Goal: Task Accomplishment & Management: Manage account settings

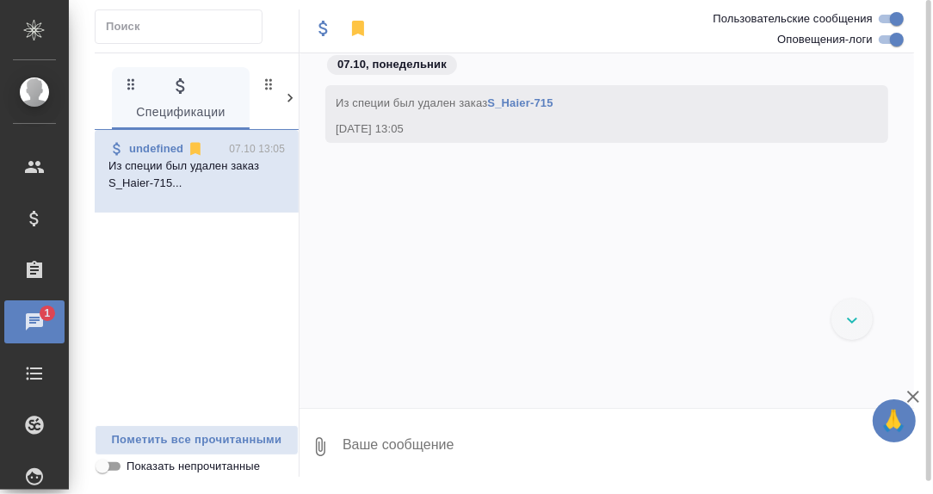
click at [288, 100] on icon at bounding box center [289, 98] width 5 height 9
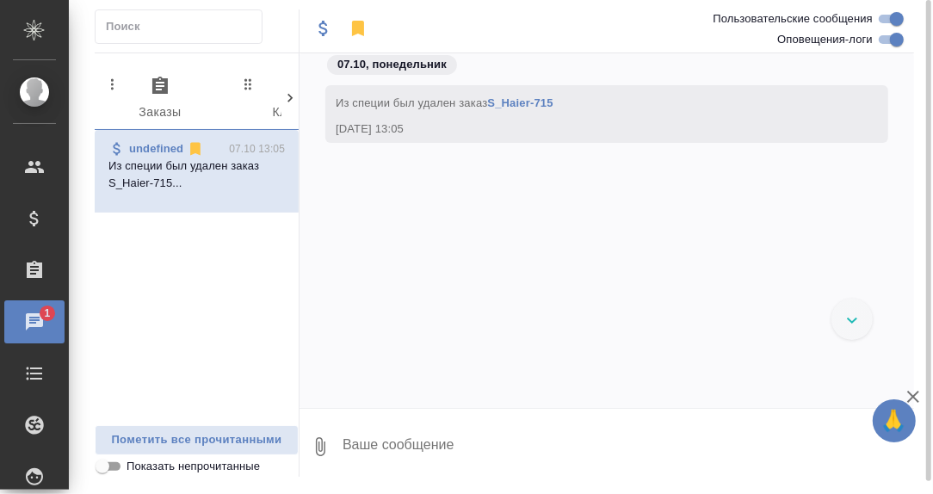
scroll to position [0, 170]
click at [100, 95] on icon at bounding box center [103, 97] width 17 height 17
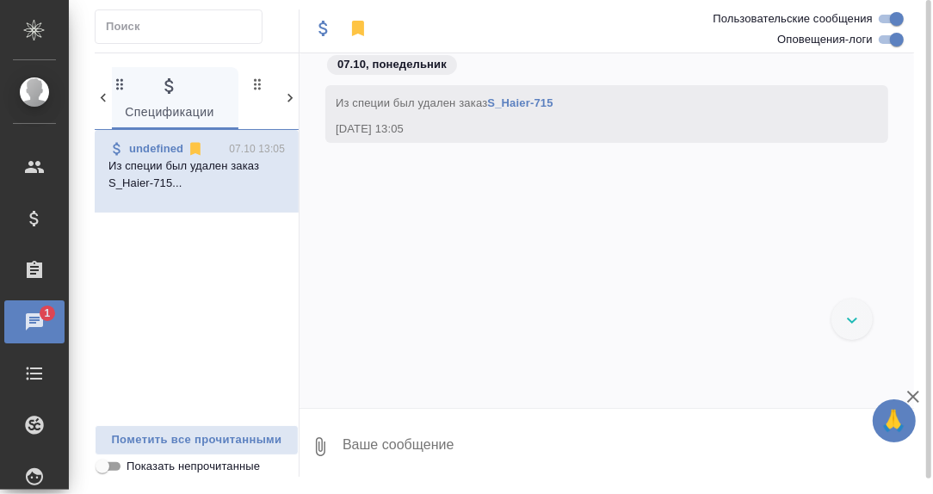
scroll to position [0, 0]
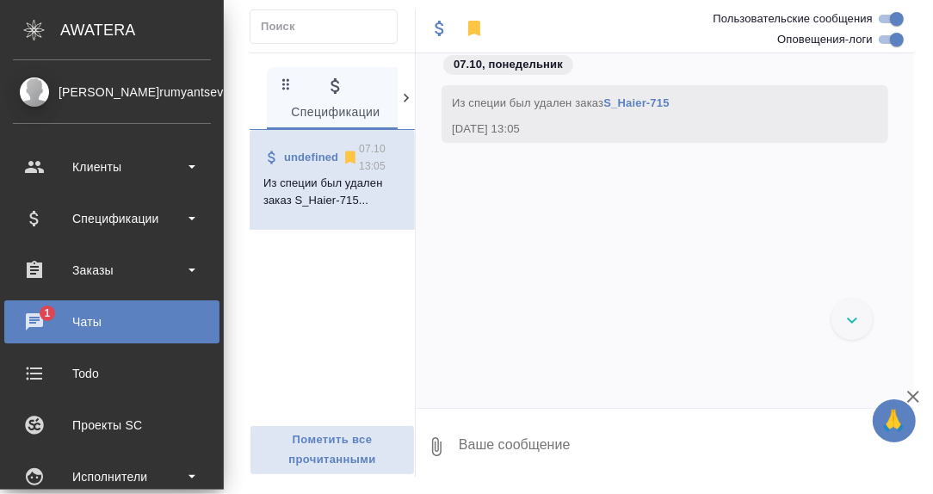
click at [34, 317] on div "Чаты" at bounding box center [112, 322] width 198 height 26
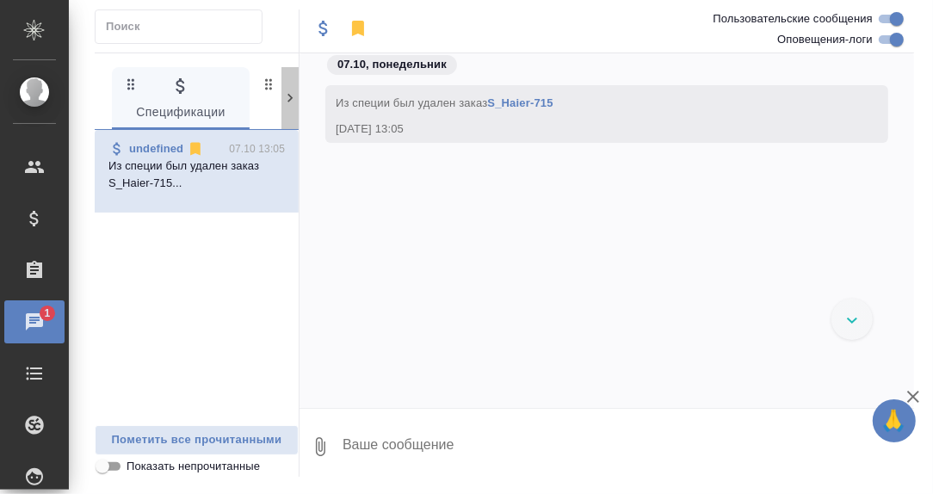
click at [290, 95] on icon at bounding box center [289, 98] width 5 height 9
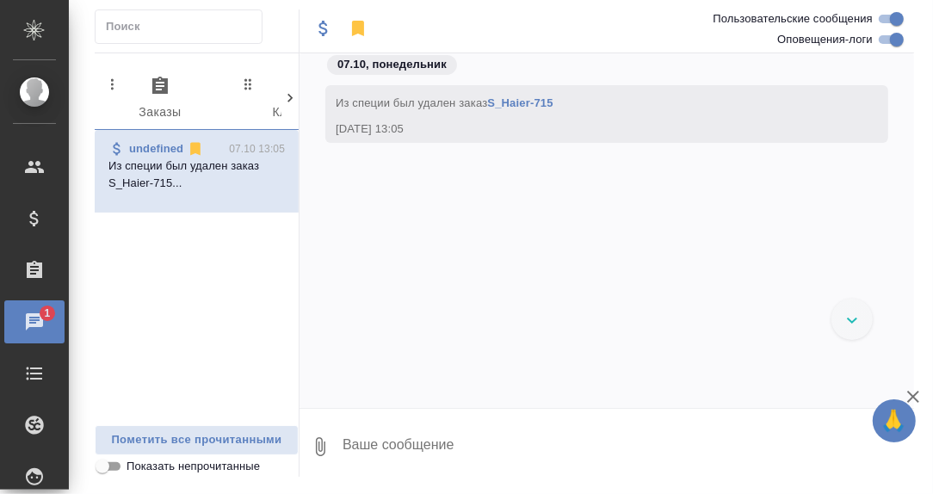
scroll to position [0, 170]
click at [289, 96] on icon at bounding box center [289, 97] width 17 height 17
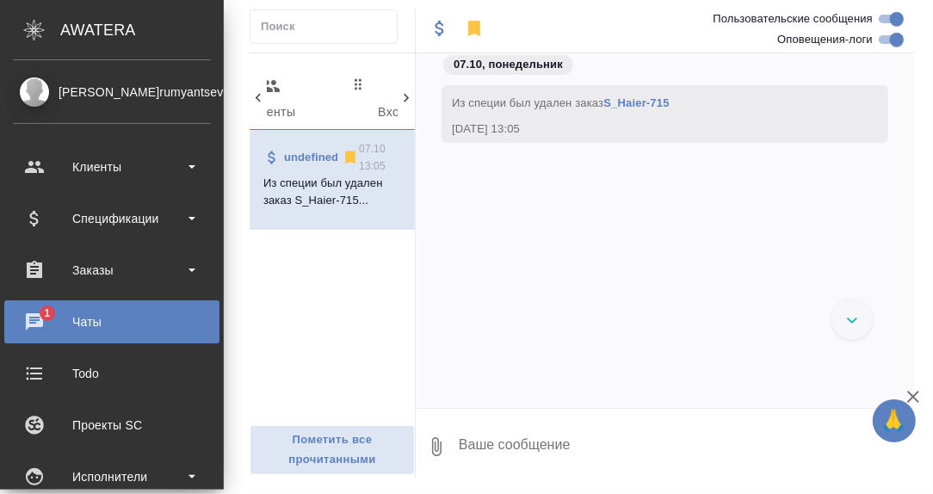
click at [35, 315] on div "Чаты" at bounding box center [112, 322] width 198 height 26
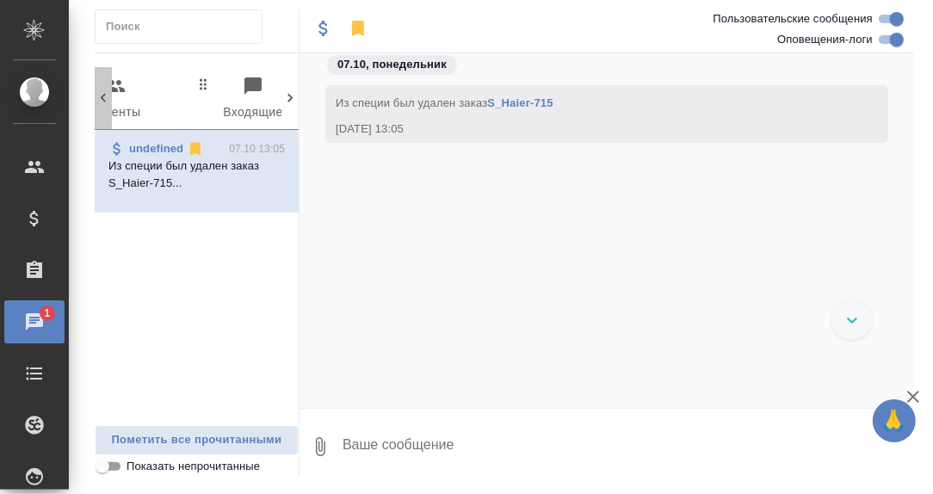
click at [101, 96] on icon at bounding box center [103, 98] width 5 height 9
click at [149, 90] on icon "button" at bounding box center [147, 85] width 15 height 17
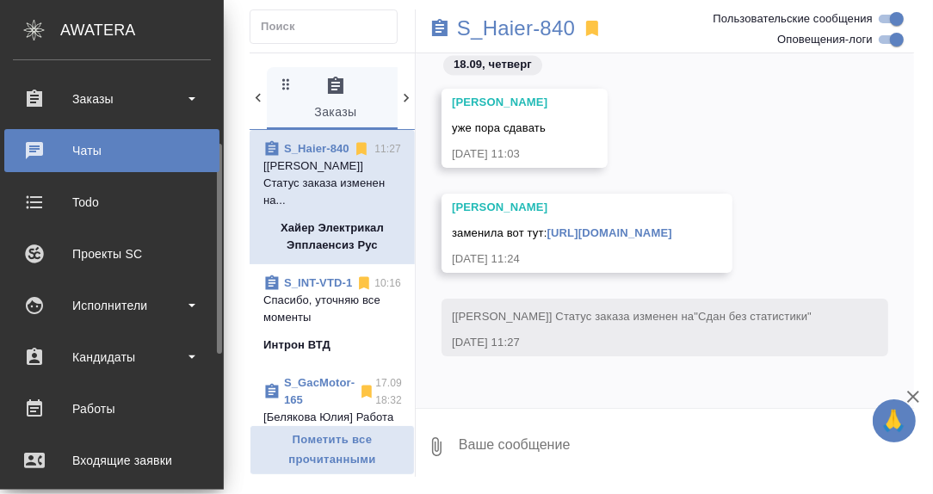
scroll to position [343, 0]
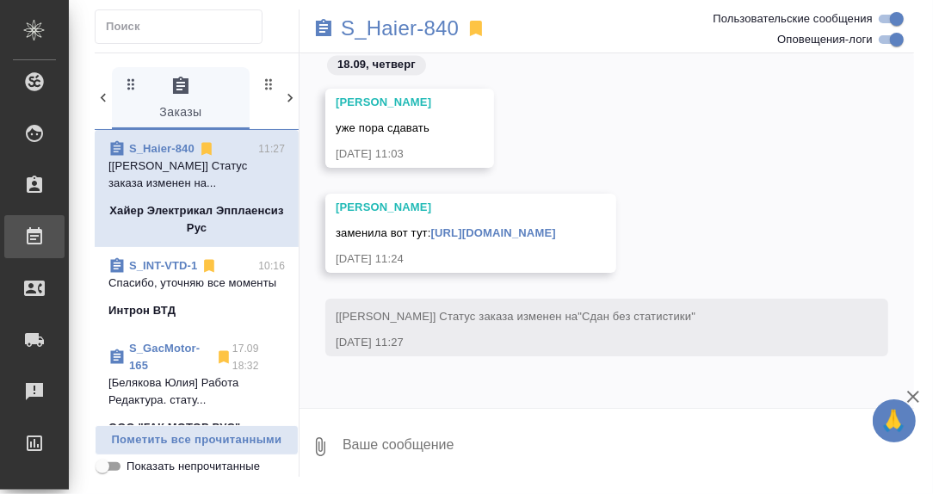
click at [34, 238] on div "Работы" at bounding box center [12, 237] width 43 height 26
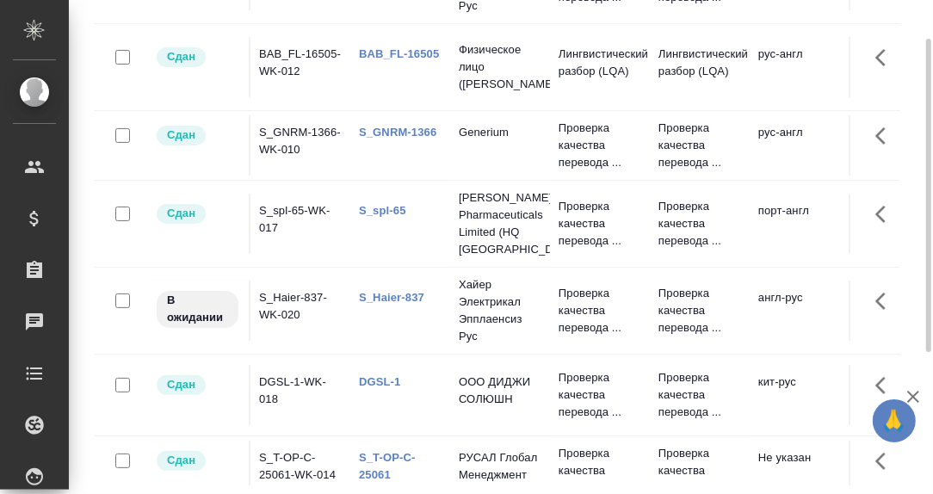
scroll to position [26, 0]
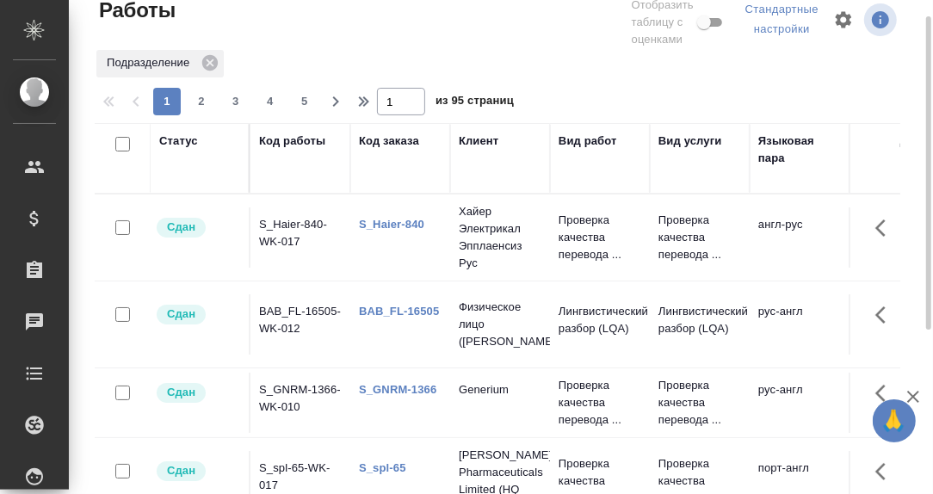
drag, startPoint x: 197, startPoint y: 99, endPoint x: 206, endPoint y: 111, distance: 14.8
click at [197, 100] on span "2" at bounding box center [202, 101] width 28 height 17
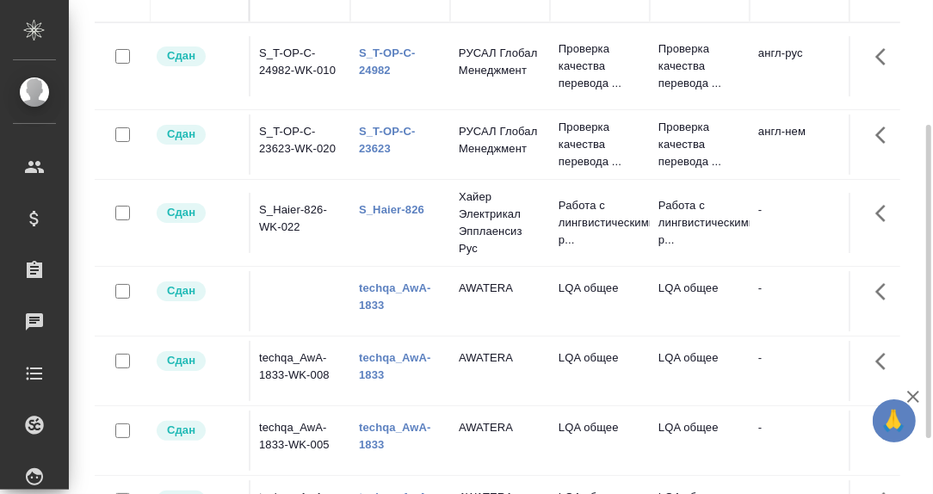
scroll to position [283, 0]
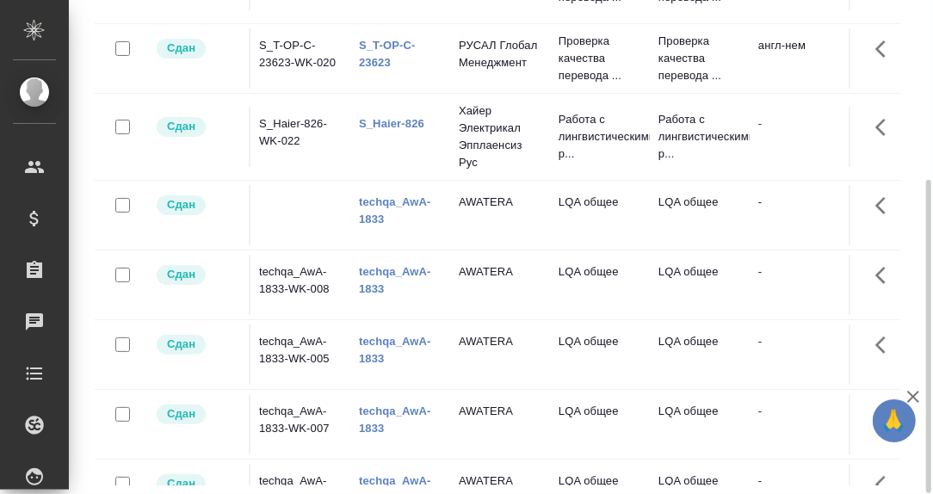
click at [375, 216] on link "techqa_AwA-1833" at bounding box center [395, 210] width 72 height 30
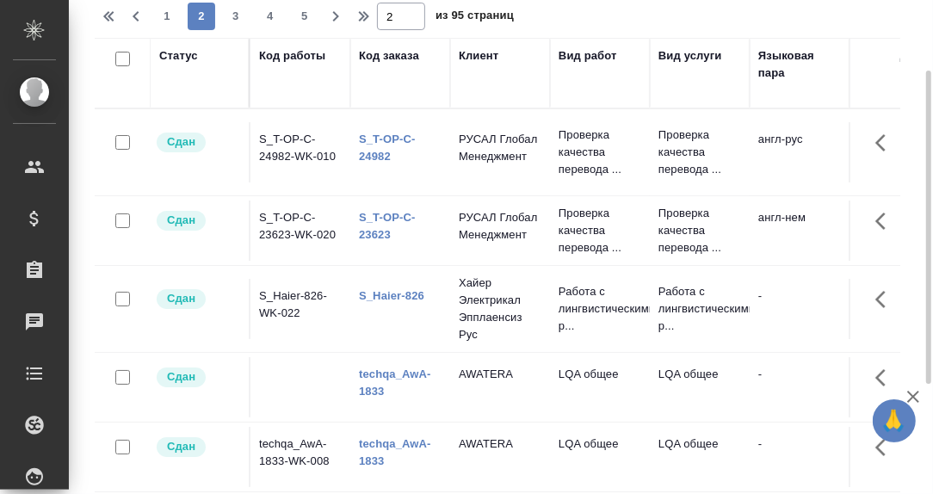
scroll to position [0, 0]
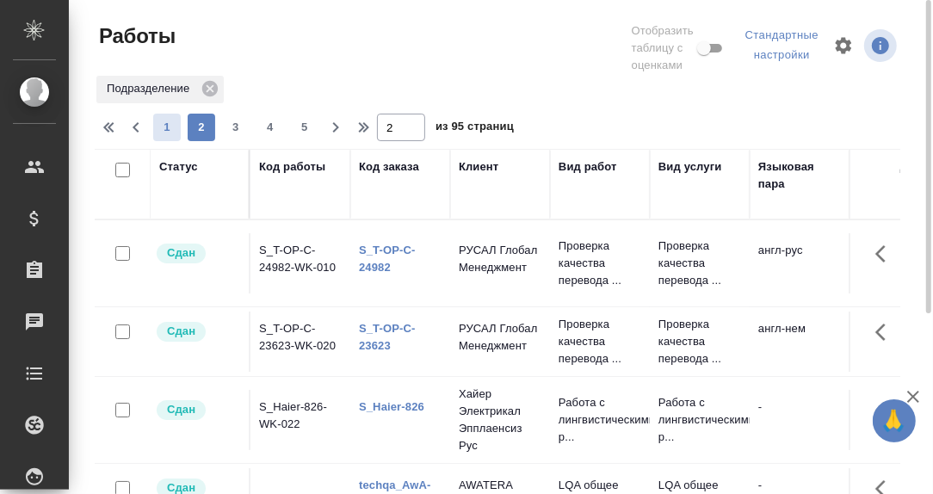
drag, startPoint x: 163, startPoint y: 124, endPoint x: 330, endPoint y: 205, distance: 185.4
click at [164, 124] on span "1" at bounding box center [167, 127] width 28 height 17
type input "1"
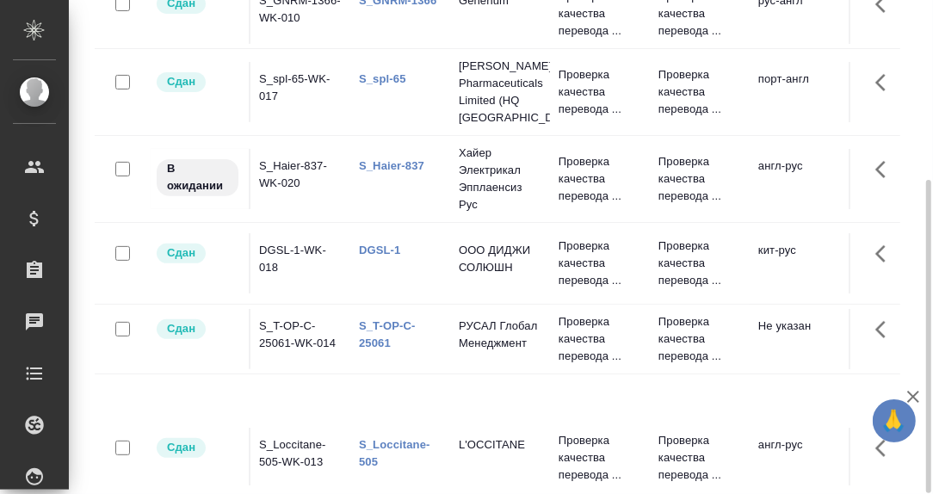
scroll to position [121, 0]
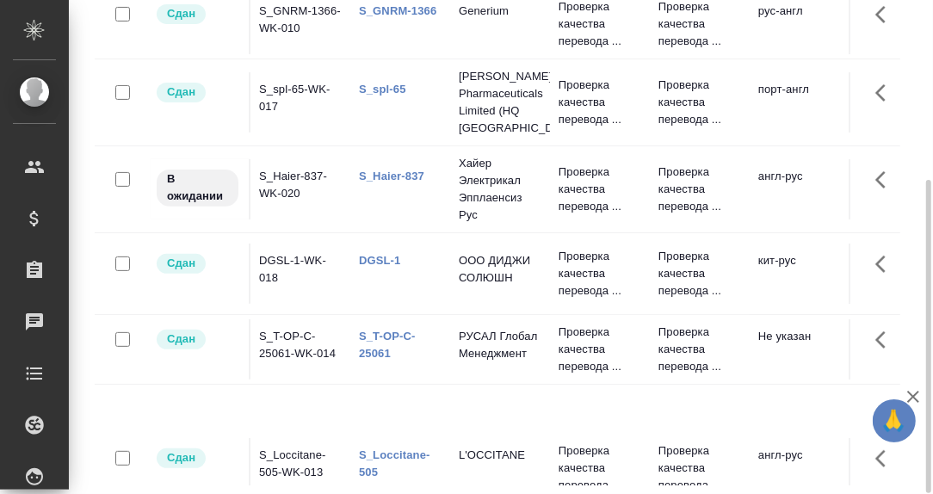
click at [382, 175] on link "S_Haier-837" at bounding box center [391, 175] width 65 height 13
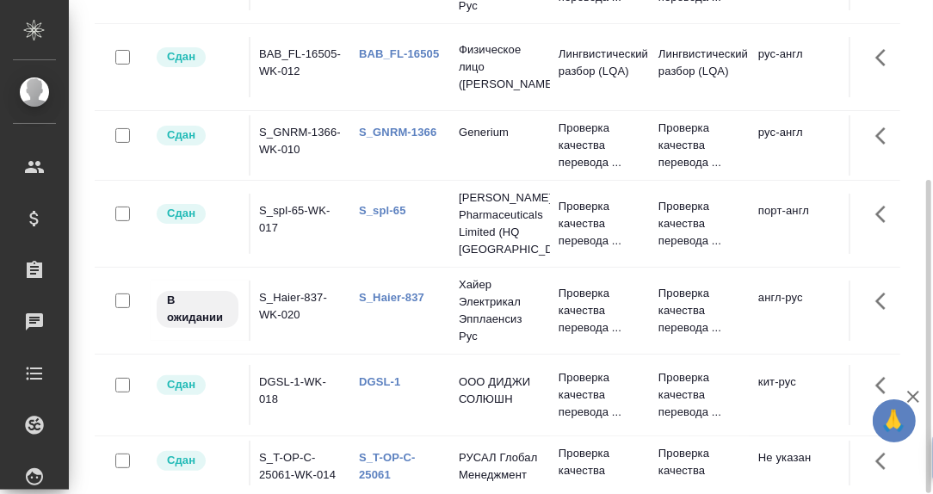
scroll to position [26, 0]
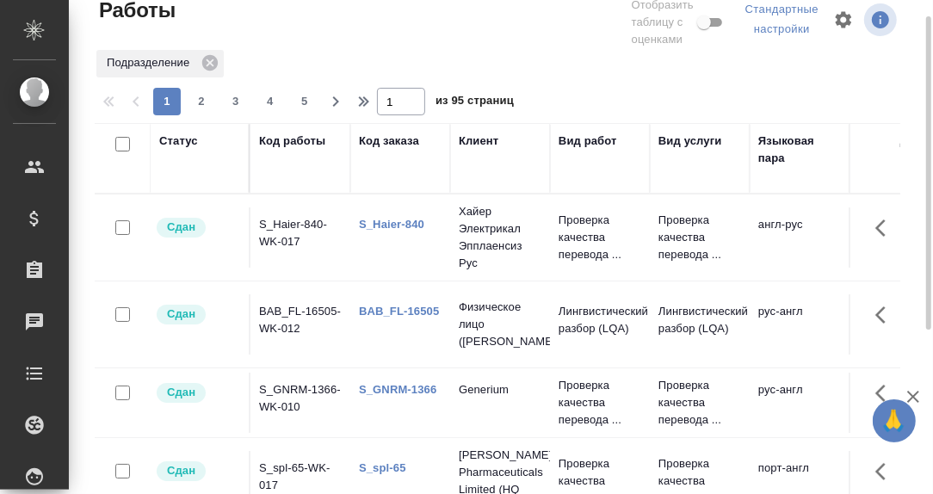
click at [175, 149] on div "Статус" at bounding box center [178, 140] width 39 height 17
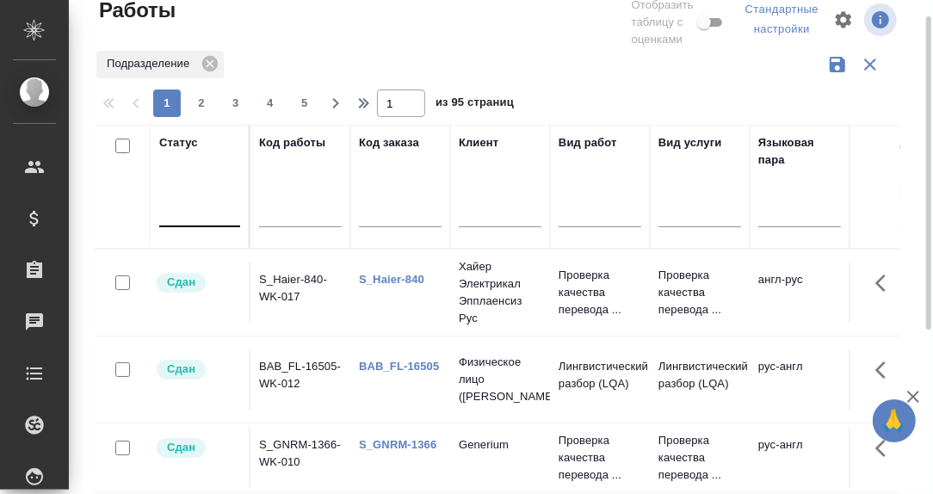
click at [172, 222] on div at bounding box center [199, 210] width 81 height 33
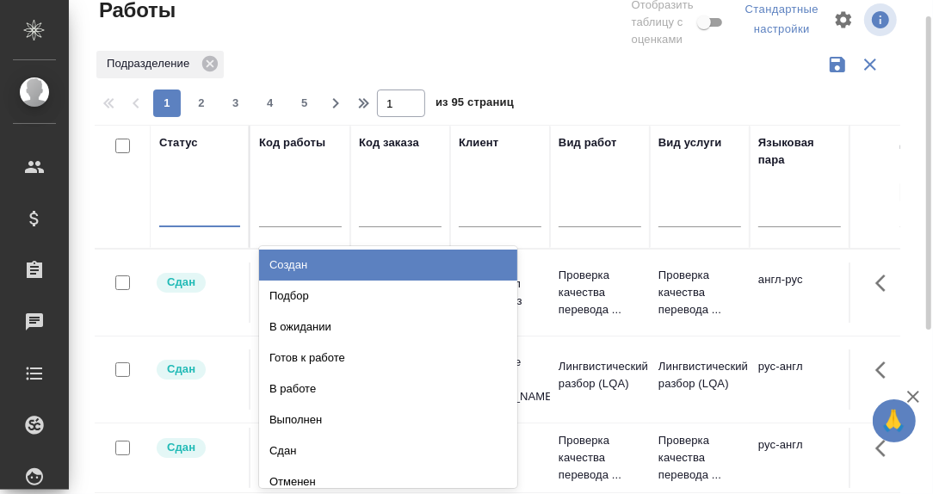
click at [298, 264] on div "Создан" at bounding box center [388, 264] width 258 height 31
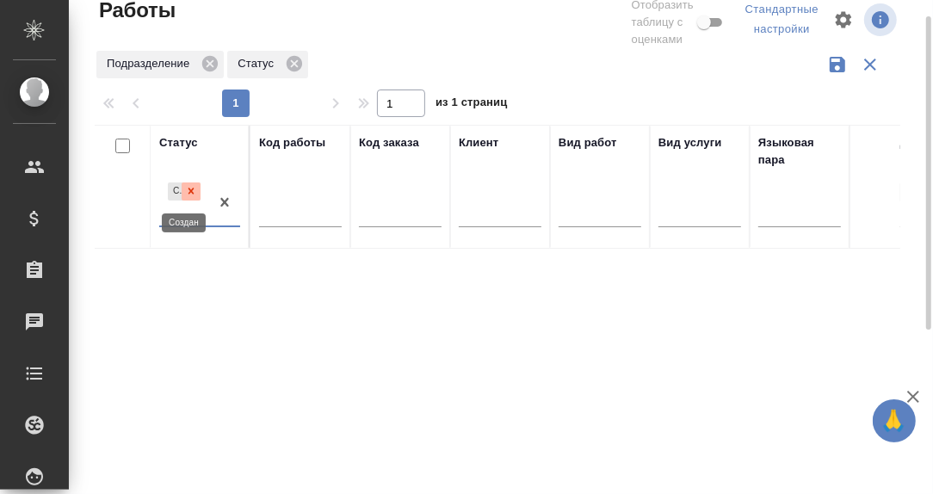
click at [191, 188] on icon at bounding box center [191, 191] width 12 height 12
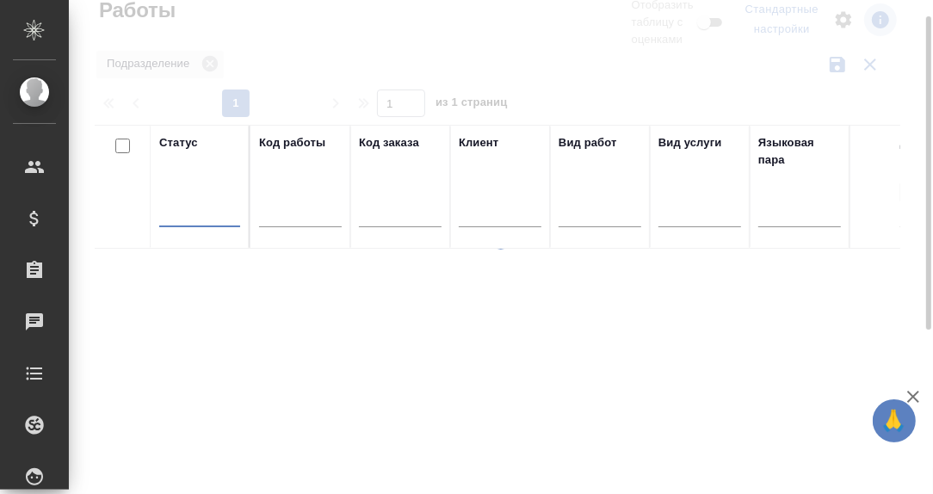
click at [179, 213] on div at bounding box center [199, 209] width 81 height 25
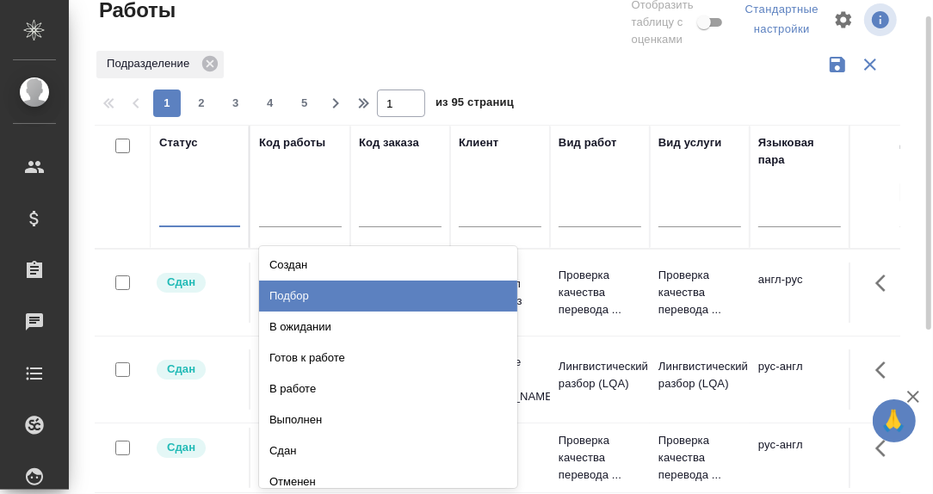
click at [304, 292] on div "Подбор" at bounding box center [388, 295] width 258 height 31
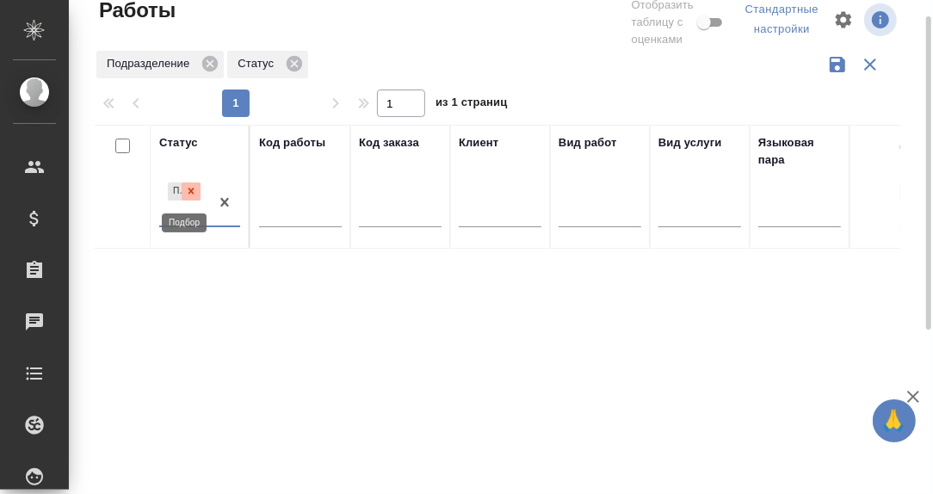
click at [189, 188] on icon at bounding box center [191, 191] width 6 height 6
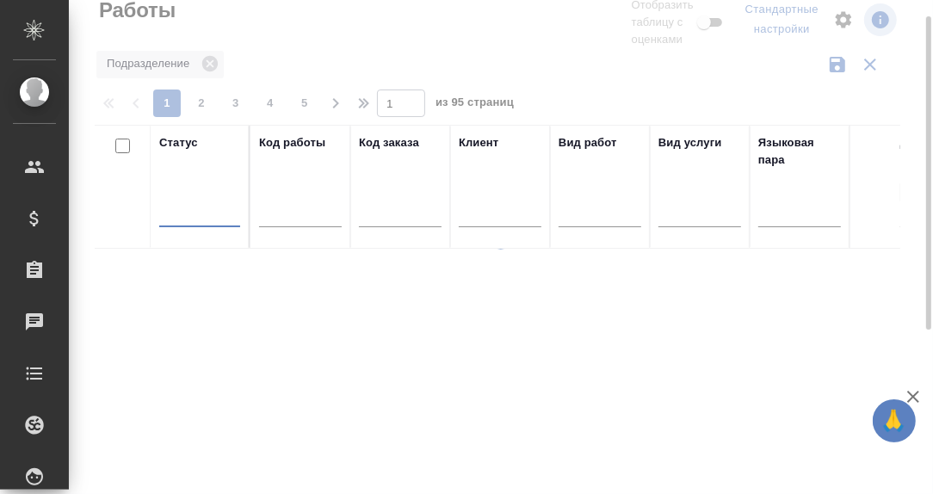
click at [180, 209] on div at bounding box center [199, 209] width 81 height 25
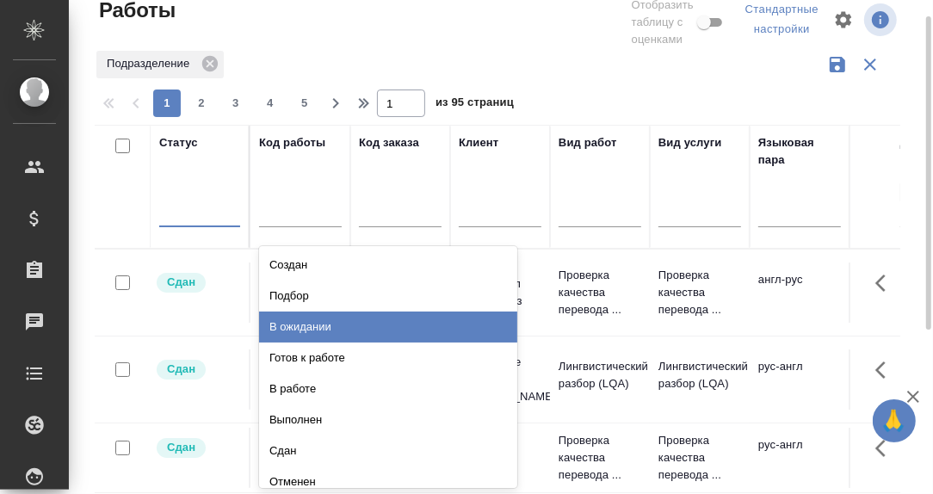
click at [294, 335] on div "В ожидании" at bounding box center [388, 326] width 258 height 31
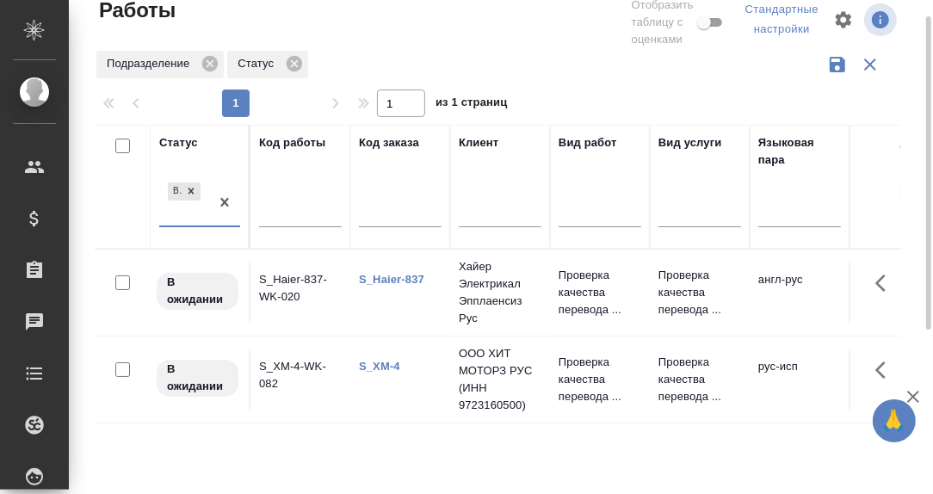
scroll to position [111, 0]
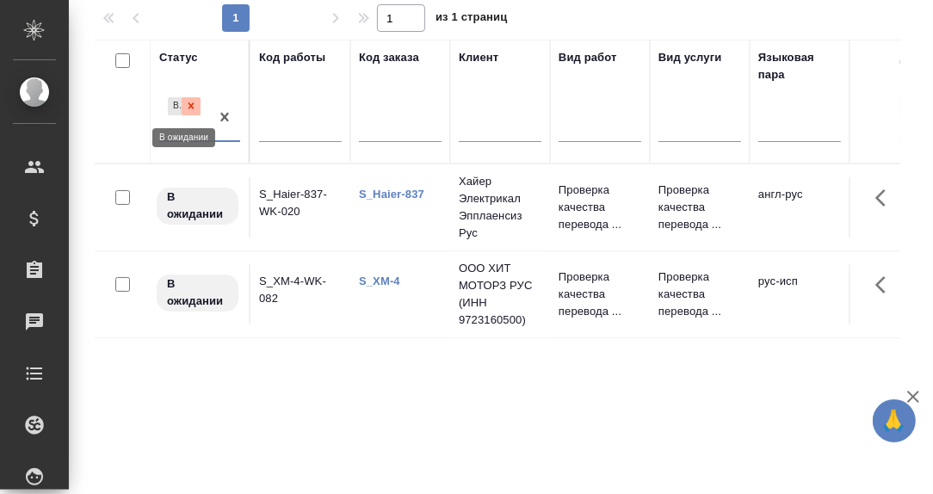
drag, startPoint x: 190, startPoint y: 104, endPoint x: 186, endPoint y: 117, distance: 13.6
click at [190, 105] on icon at bounding box center [191, 106] width 6 height 6
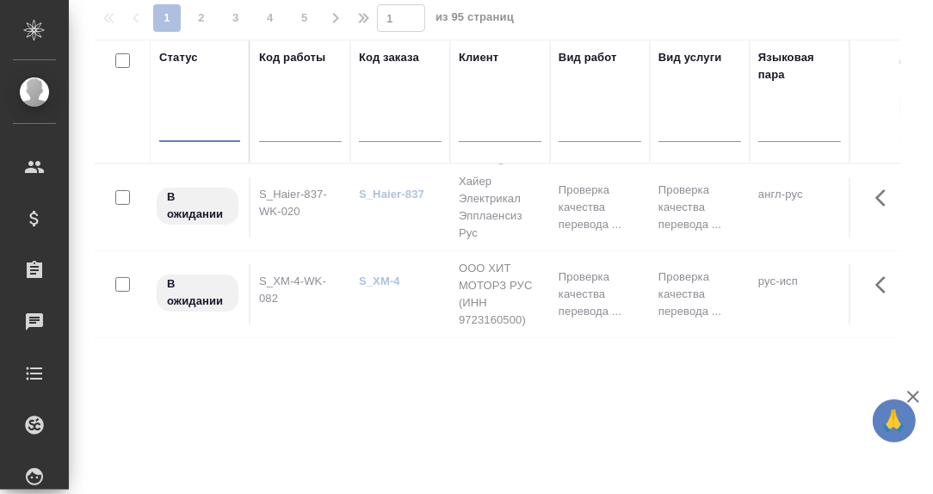
click at [184, 126] on div at bounding box center [199, 124] width 81 height 25
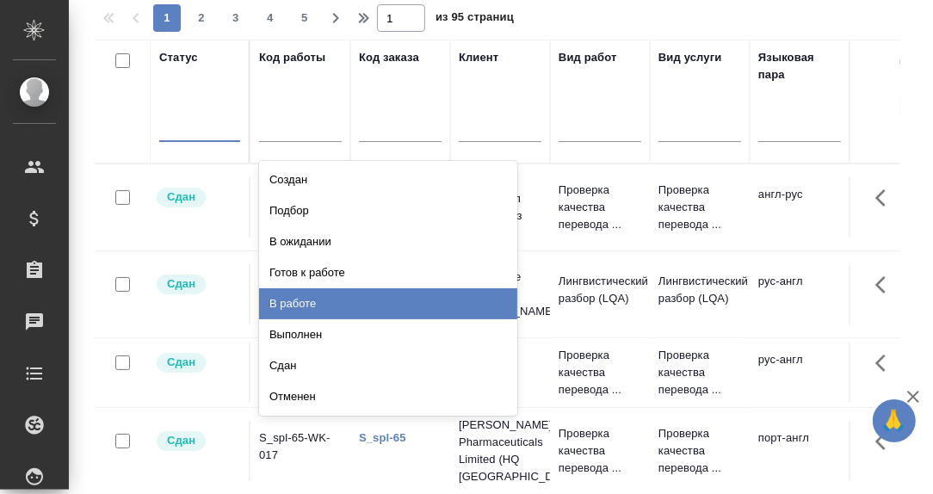
click at [304, 298] on div "В работе" at bounding box center [388, 303] width 258 height 31
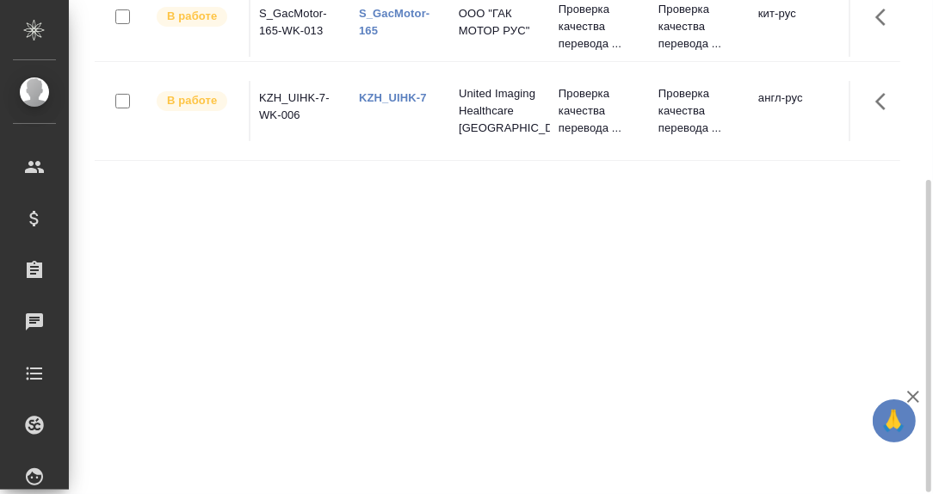
scroll to position [285, 0]
click at [411, 102] on link "KZH_UIHK-7" at bounding box center [393, 95] width 68 height 13
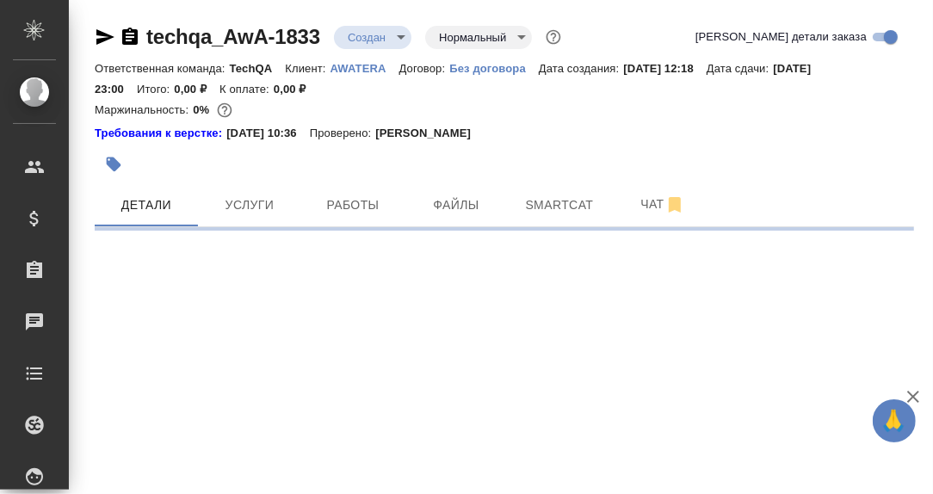
select select "RU"
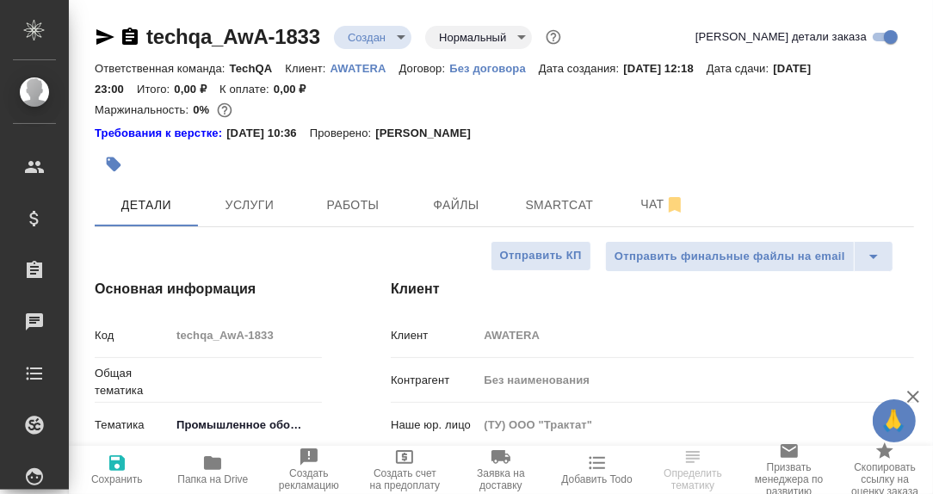
type textarea "x"
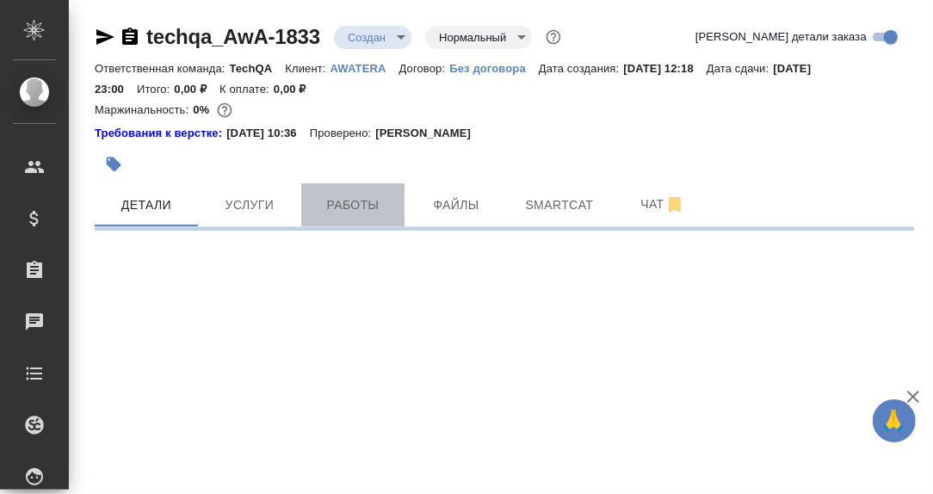
click at [353, 204] on span "Работы" at bounding box center [352, 205] width 83 height 22
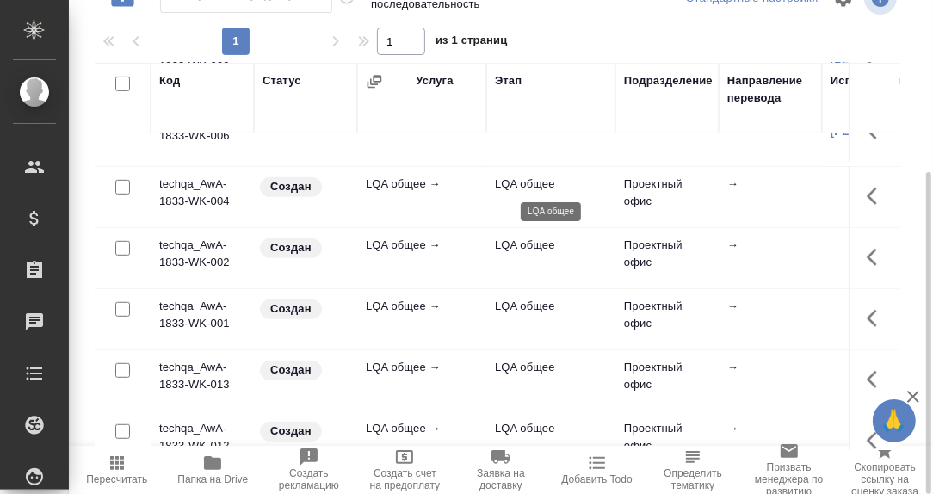
scroll to position [429, 0]
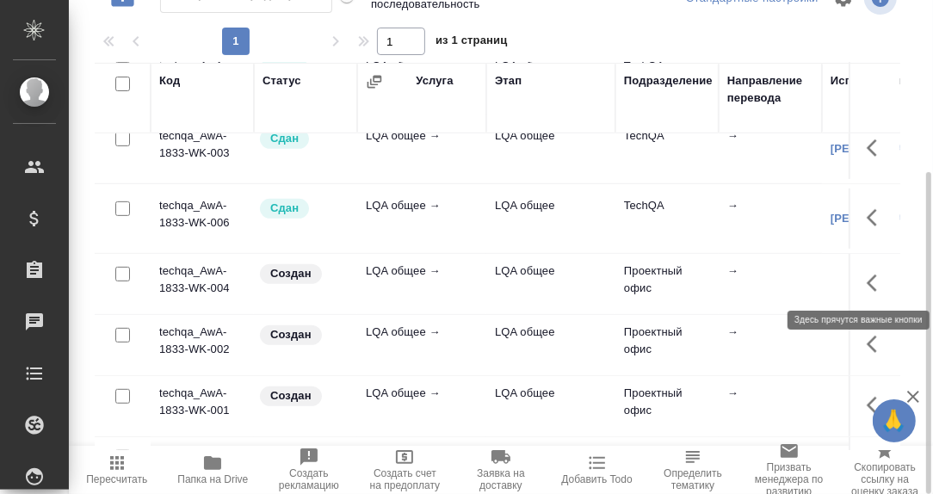
click at [866, 281] on icon "button" at bounding box center [876, 283] width 21 height 21
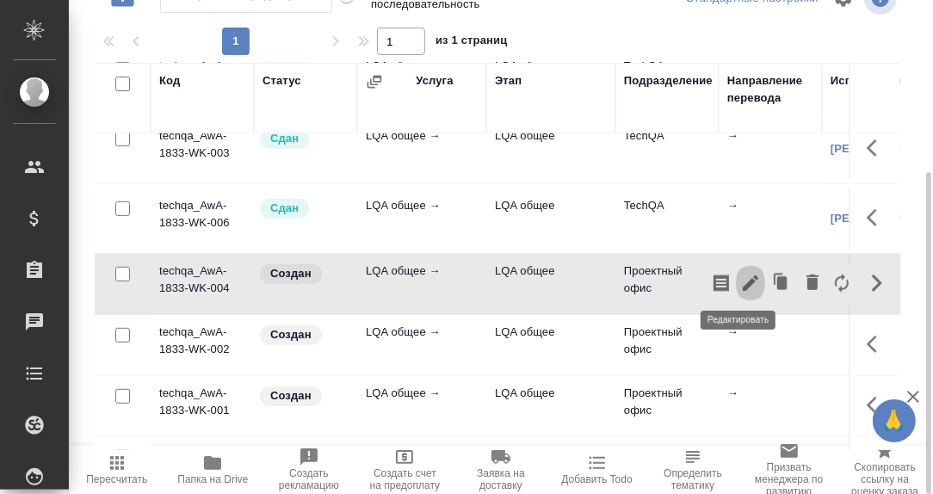
click at [740, 277] on icon "button" at bounding box center [750, 283] width 21 height 21
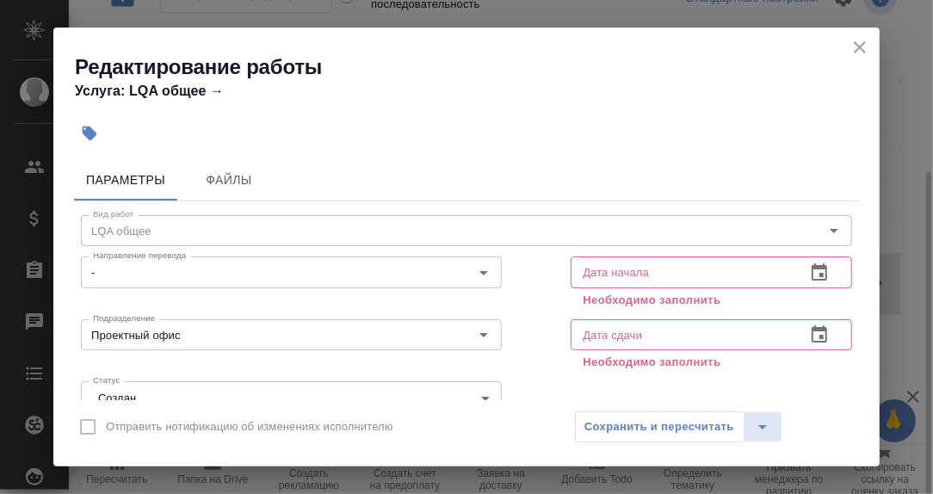
scroll to position [85, 0]
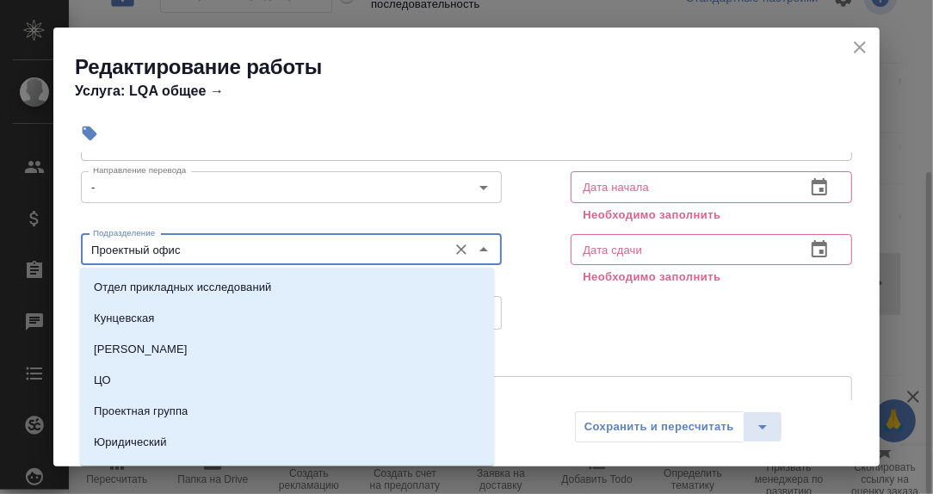
click at [194, 249] on input "Проектный офис" at bounding box center [262, 249] width 353 height 21
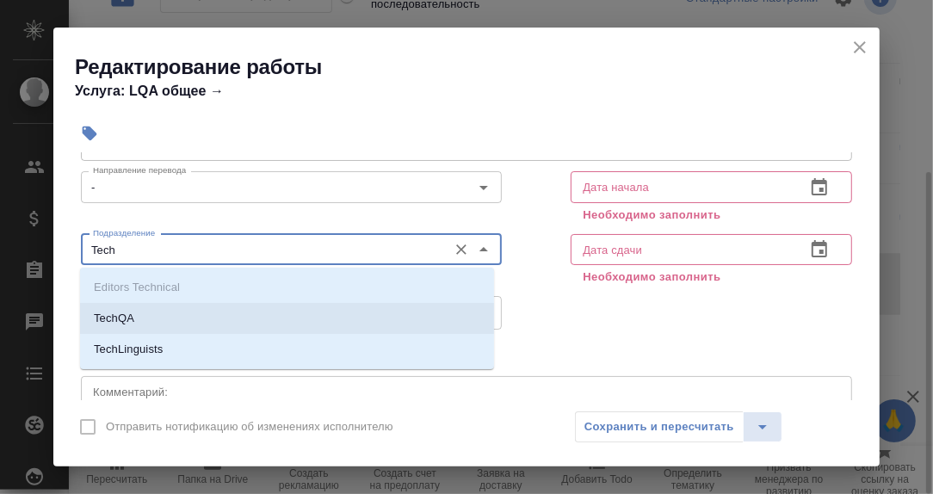
drag, startPoint x: 127, startPoint y: 313, endPoint x: 175, endPoint y: 308, distance: 47.6
click at [128, 312] on p "TechQA" at bounding box center [114, 318] width 40 height 17
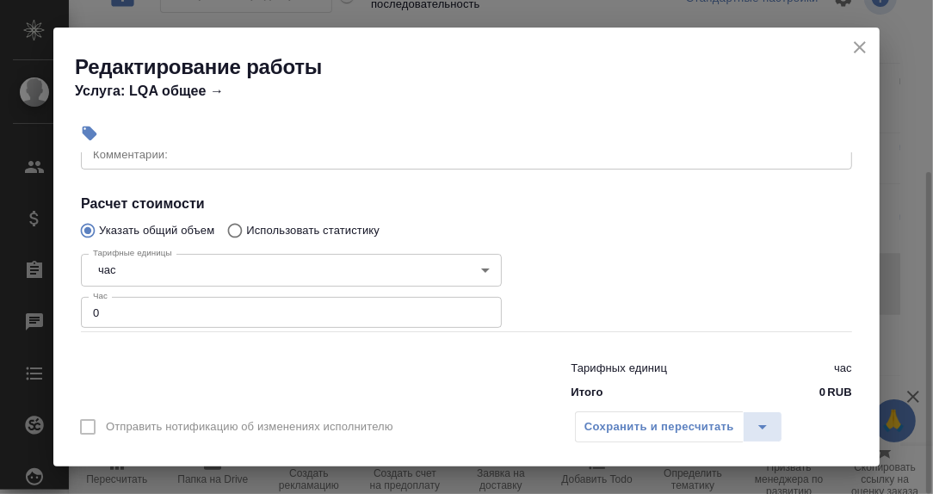
scroll to position [344, 0]
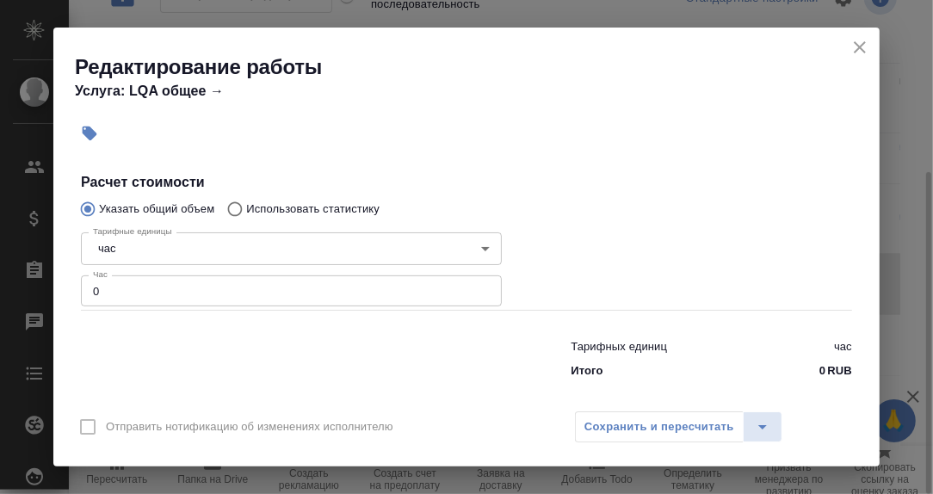
type input "TechQA"
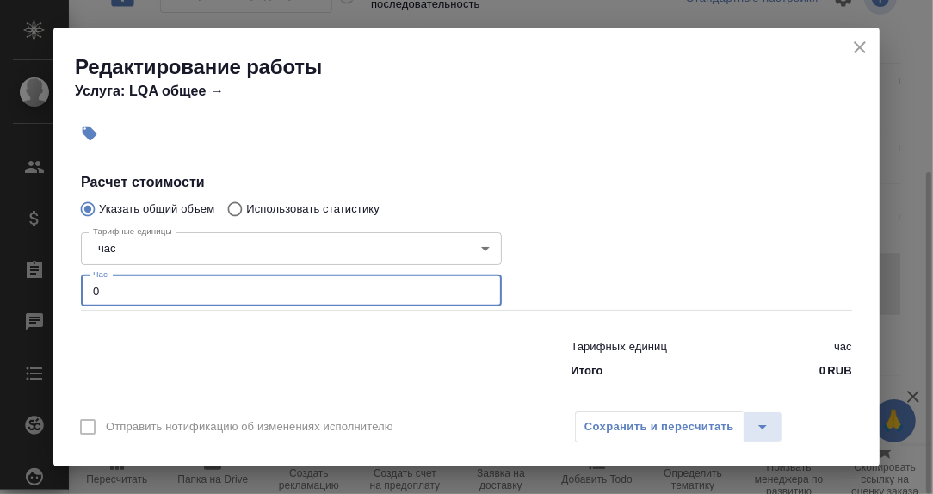
drag, startPoint x: 107, startPoint y: 292, endPoint x: 77, endPoint y: 293, distance: 29.3
click at [77, 293] on div "Тарифные единицы час 5a8b1489cc6b4906c91bfd93 Тарифные единицы Час 0 Час" at bounding box center [290, 268] width 489 height 154
type input "2"
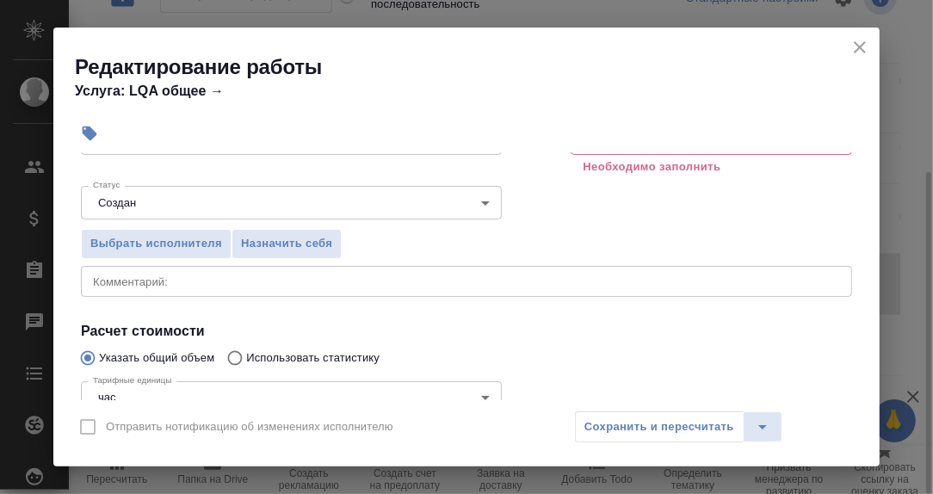
scroll to position [172, 0]
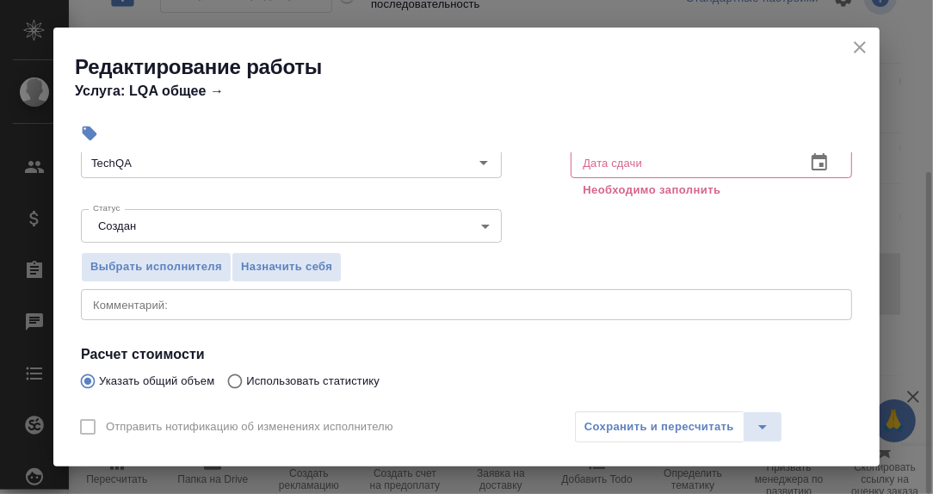
type input "3"
click at [177, 305] on textarea at bounding box center [466, 304] width 747 height 13
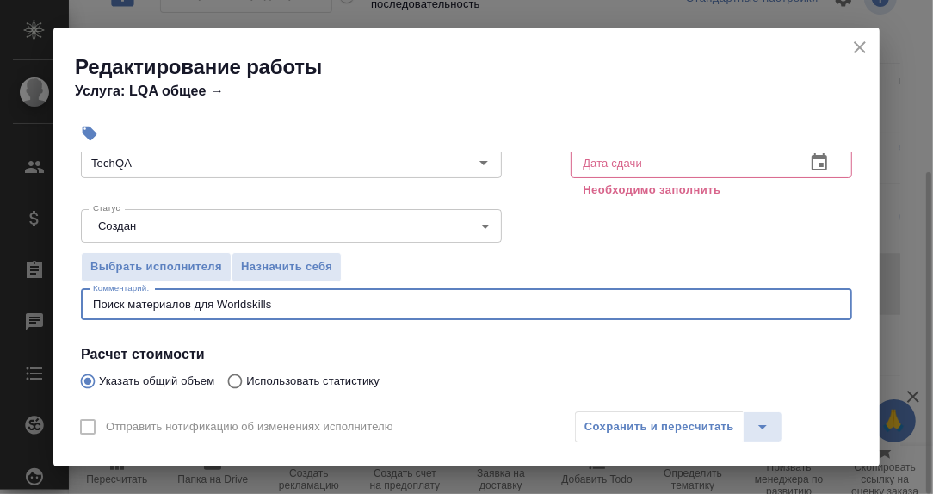
scroll to position [85, 0]
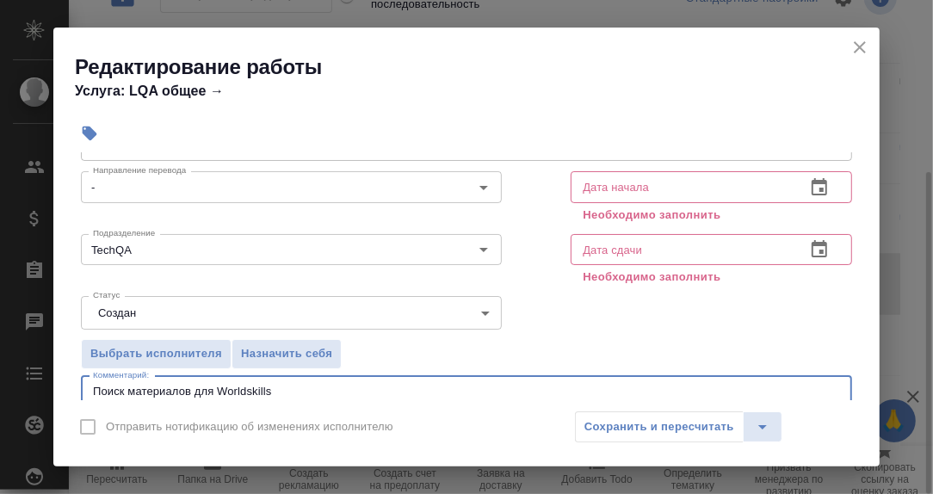
type textarea "Поиск материалов для Worldskills"
click at [811, 181] on icon "button" at bounding box center [818, 186] width 15 height 17
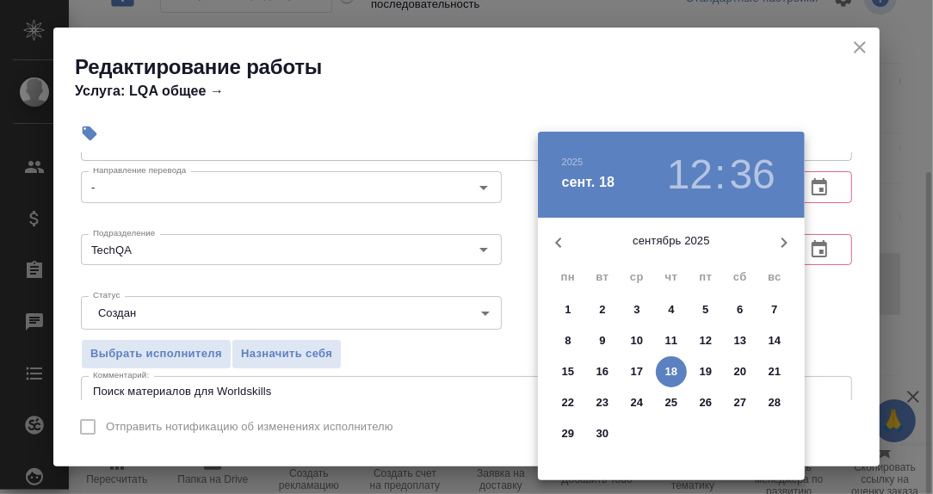
click at [635, 371] on p "17" at bounding box center [637, 371] width 13 height 17
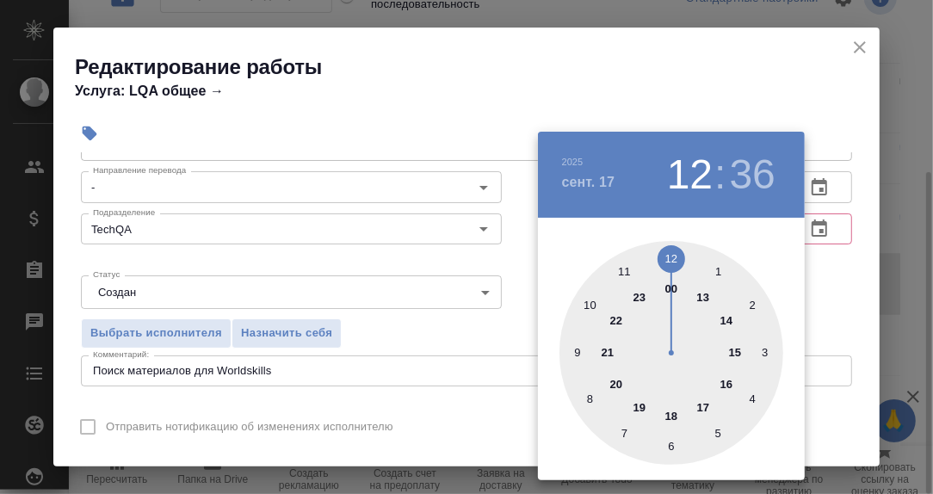
click at [576, 354] on div at bounding box center [671, 353] width 224 height 224
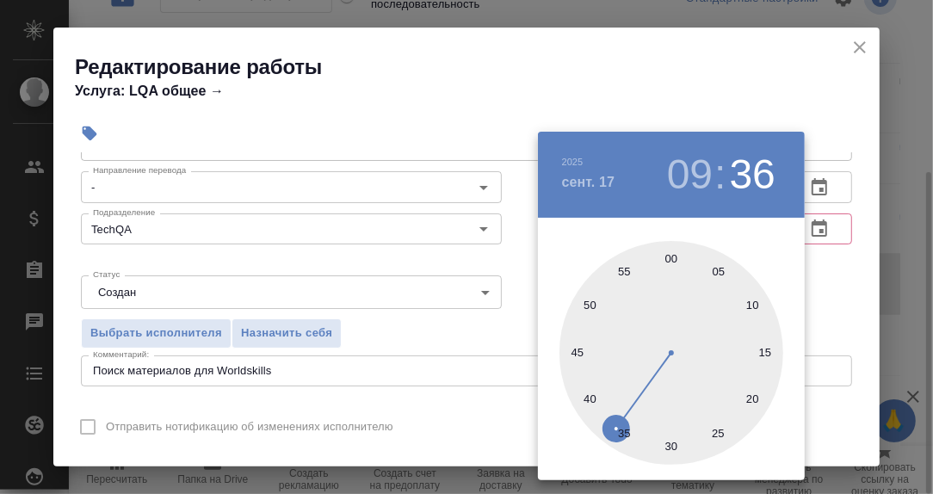
click at [671, 260] on div at bounding box center [671, 353] width 224 height 224
type input "17.09.2025 09:00"
click at [818, 271] on div at bounding box center [466, 247] width 933 height 494
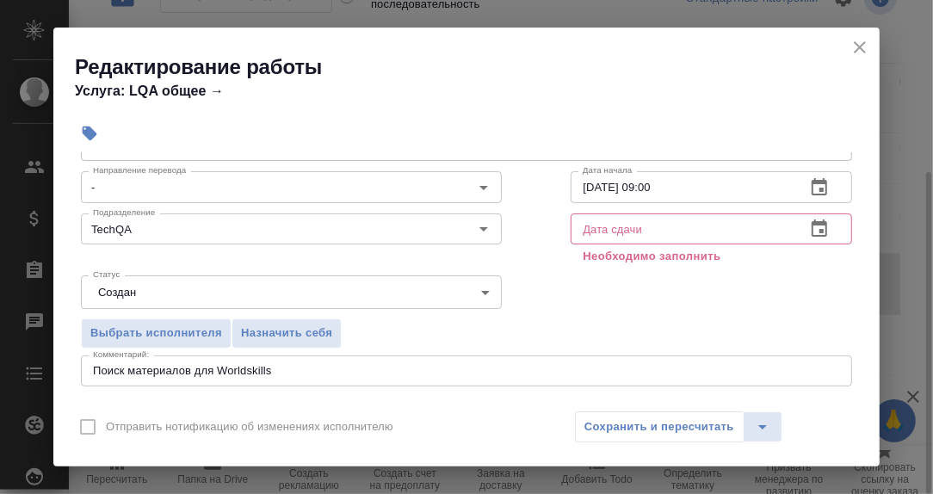
click at [809, 232] on icon "button" at bounding box center [819, 229] width 21 height 21
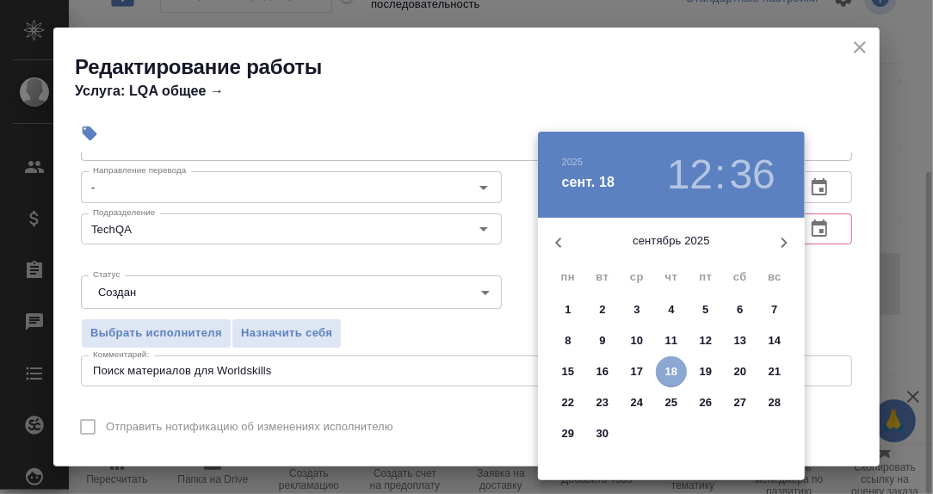
click at [672, 372] on p "18" at bounding box center [671, 371] width 13 height 17
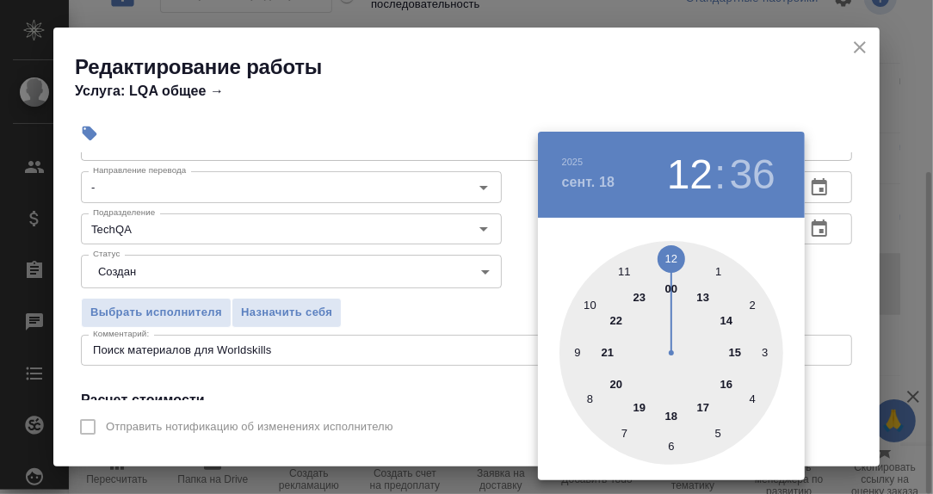
click at [668, 255] on div at bounding box center [671, 353] width 224 height 224
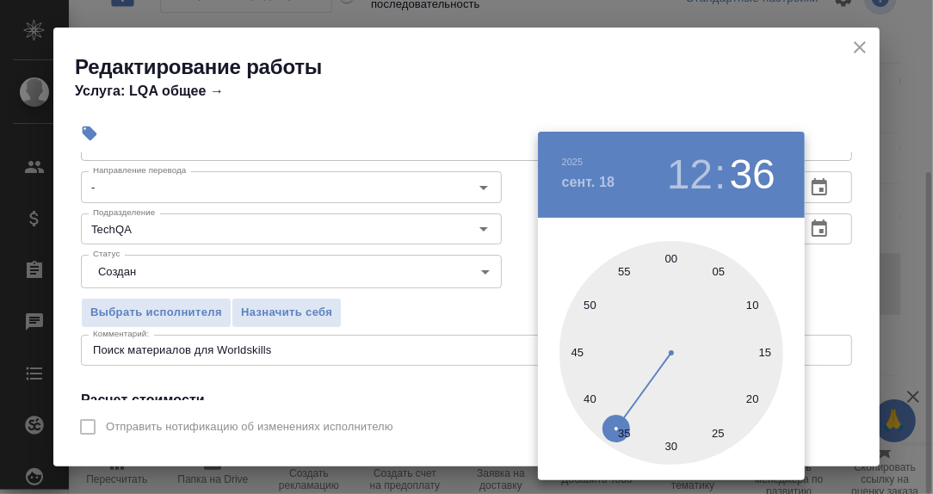
click at [672, 443] on div at bounding box center [671, 353] width 224 height 224
type input "18.09.2025 12:30"
click at [834, 280] on div at bounding box center [466, 247] width 933 height 494
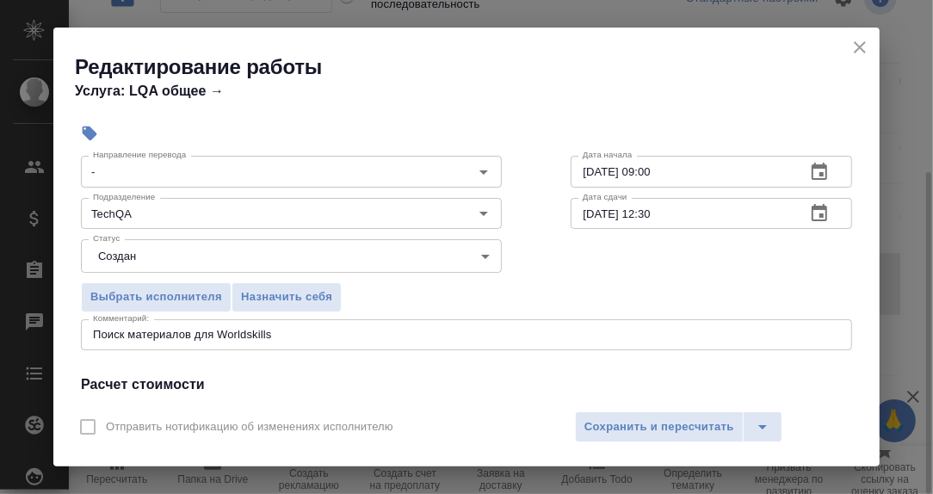
scroll to position [172, 0]
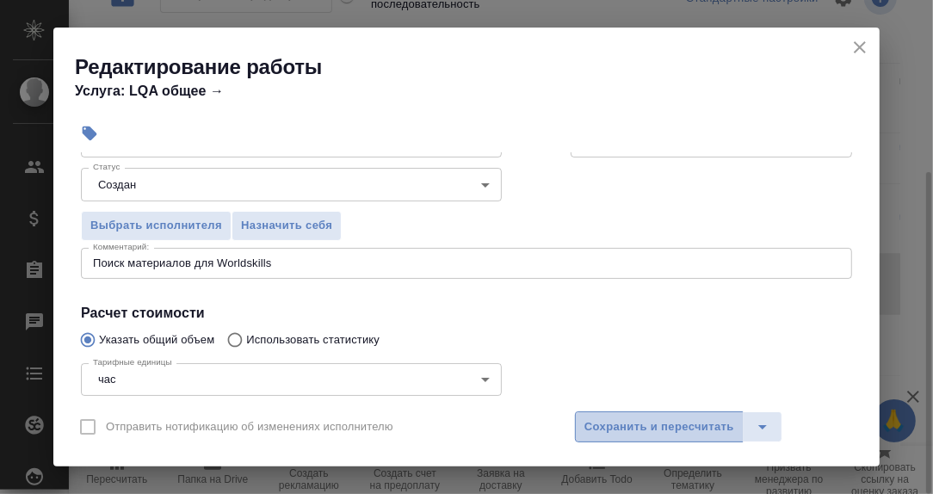
click at [627, 419] on span "Сохранить и пересчитать" at bounding box center [659, 427] width 150 height 20
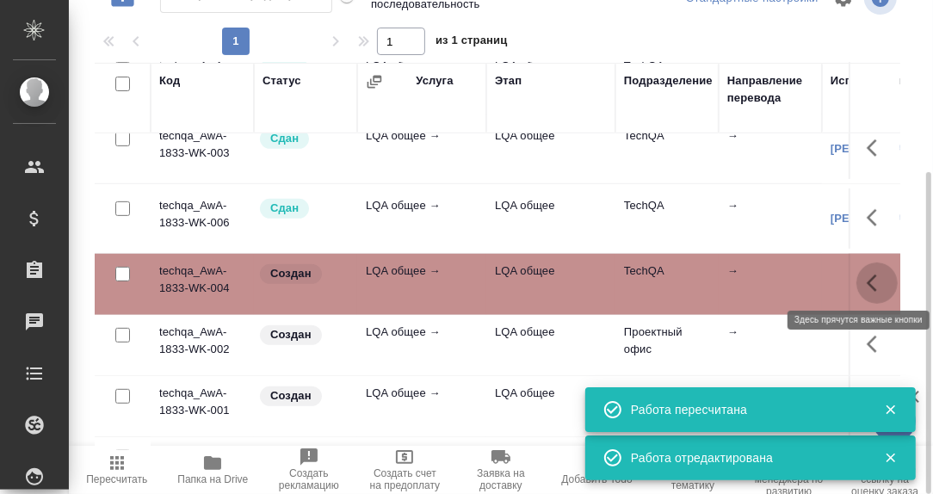
click at [866, 280] on icon "button" at bounding box center [876, 283] width 21 height 21
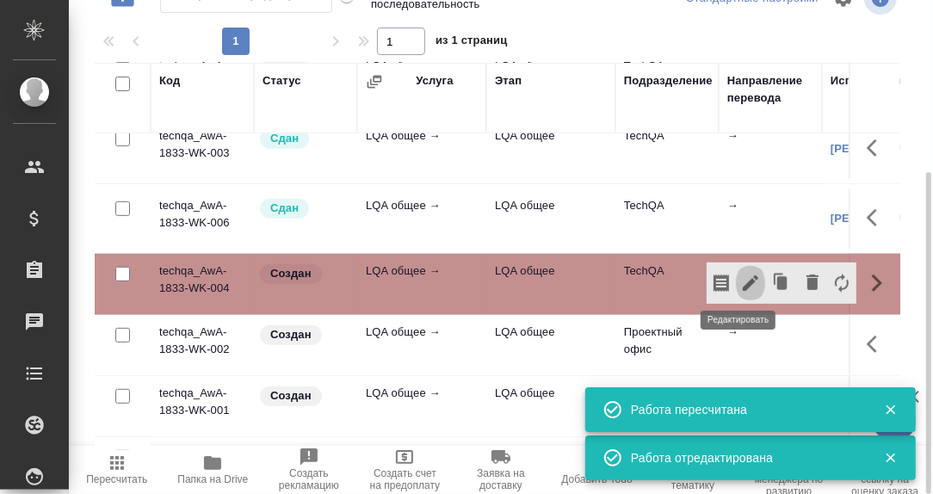
click at [742, 281] on icon "button" at bounding box center [750, 283] width 21 height 21
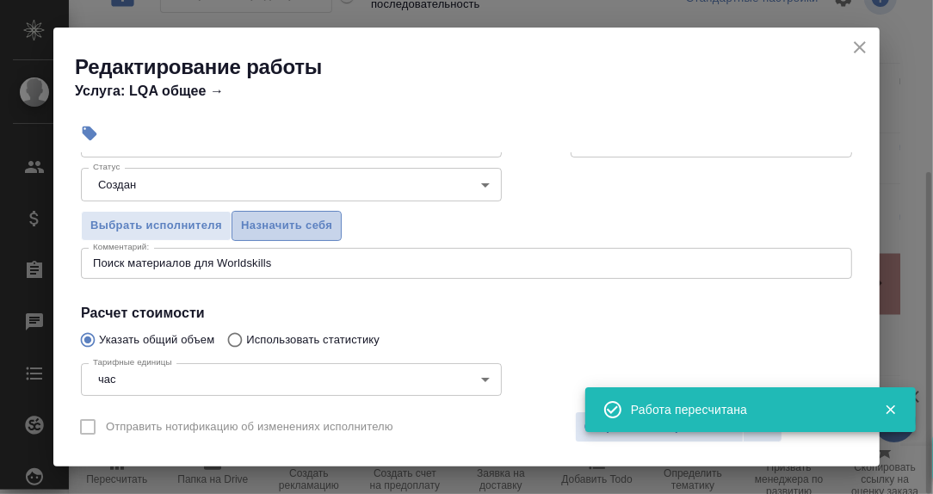
click at [291, 221] on span "Назначить себя" at bounding box center [286, 226] width 91 height 20
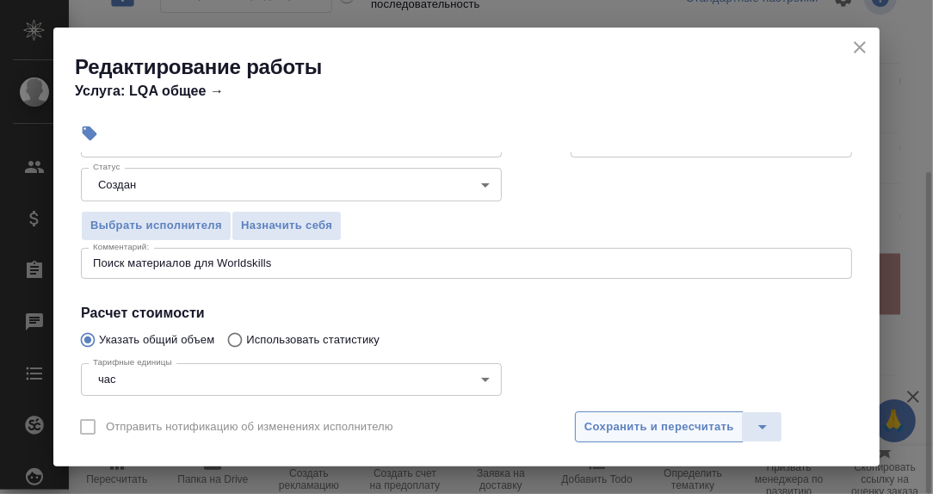
click at [664, 428] on span "Сохранить и пересчитать" at bounding box center [659, 427] width 150 height 20
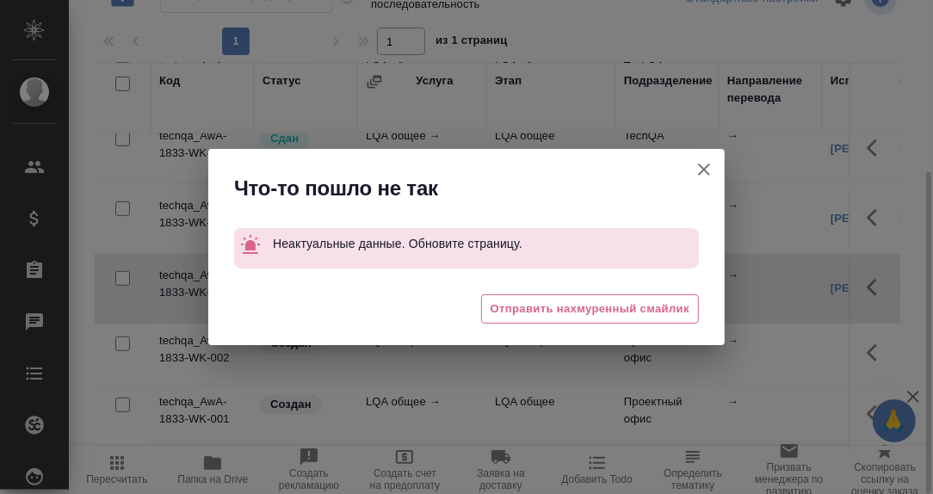
drag, startPoint x: 705, startPoint y: 169, endPoint x: 704, endPoint y: 184, distance: 15.6
click at [705, 169] on icon "button" at bounding box center [703, 169] width 21 height 21
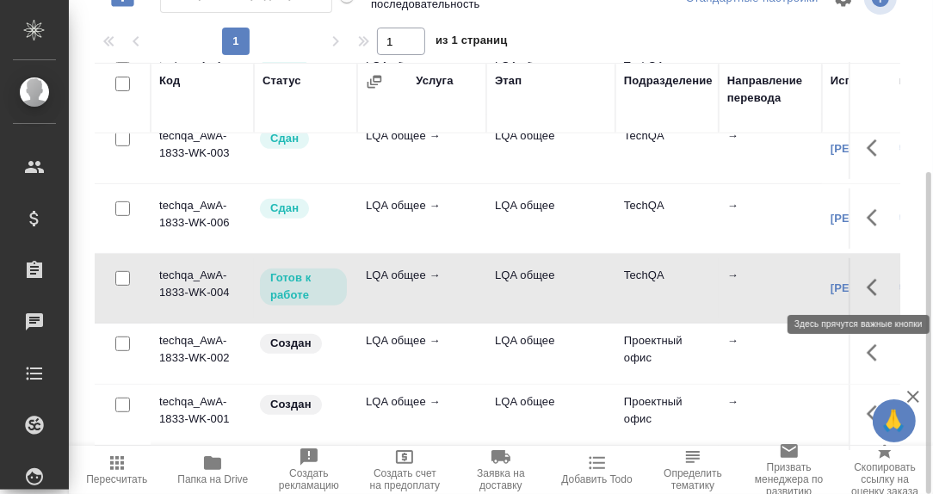
click at [866, 286] on icon "button" at bounding box center [871, 287] width 10 height 17
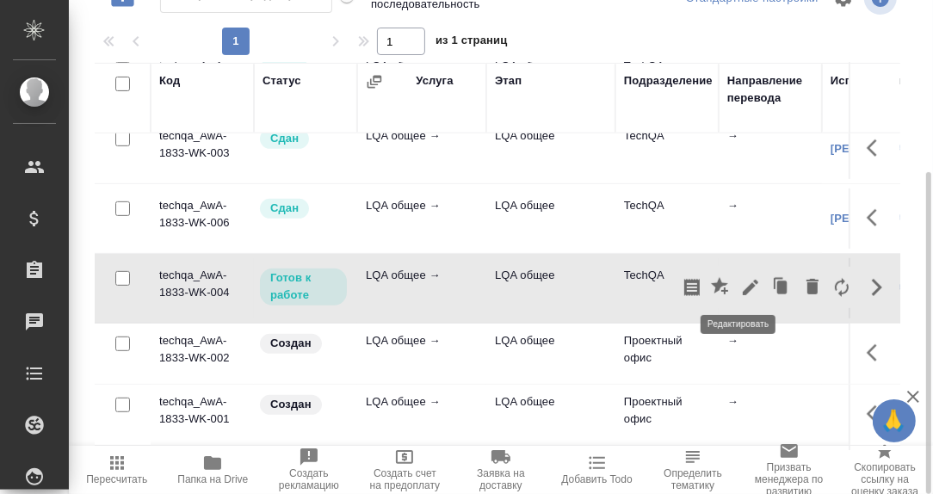
click at [740, 283] on icon "button" at bounding box center [750, 287] width 21 height 21
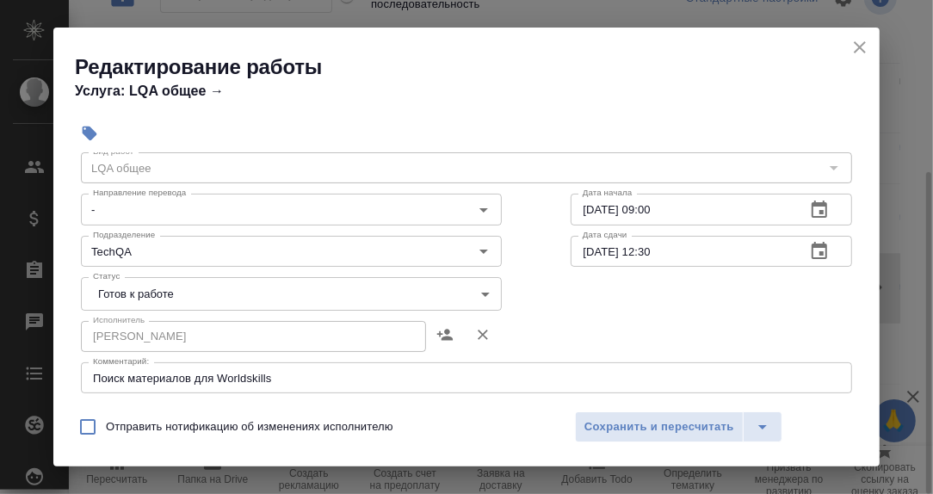
scroll to position [85, 0]
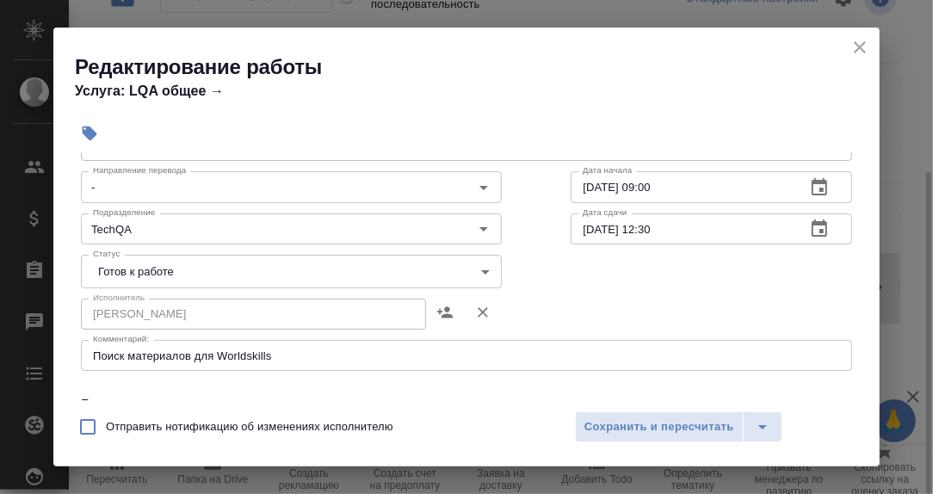
click at [481, 273] on body "🙏 .cls-1 fill:#fff; AWATERA Румянцева Дарья d.rumyantseva Клиенты Спецификации …" at bounding box center [466, 247] width 933 height 494
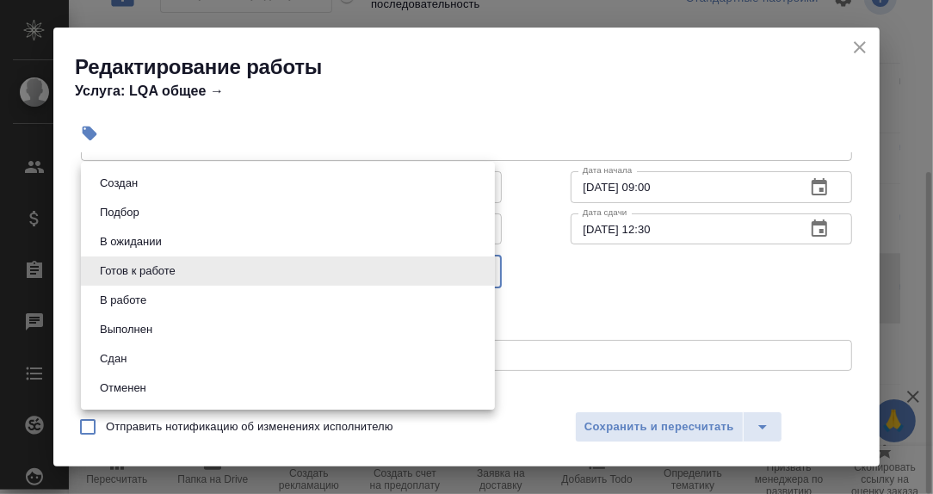
click at [145, 362] on li "Сдан" at bounding box center [288, 358] width 414 height 29
type input "closed"
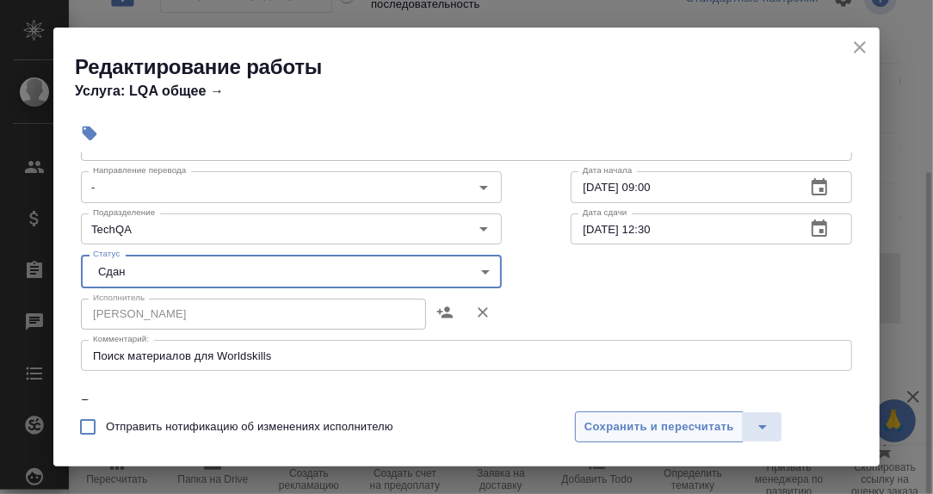
click at [630, 422] on span "Сохранить и пересчитать" at bounding box center [659, 427] width 150 height 20
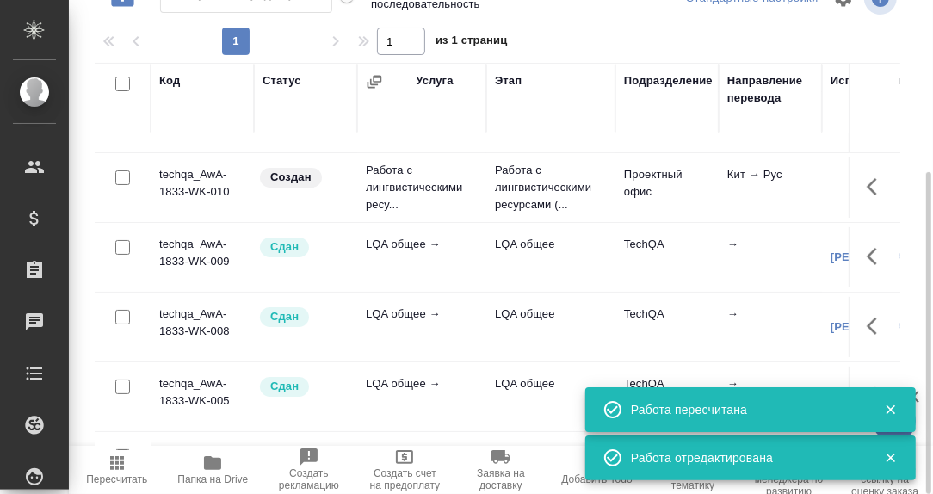
scroll to position [0, 0]
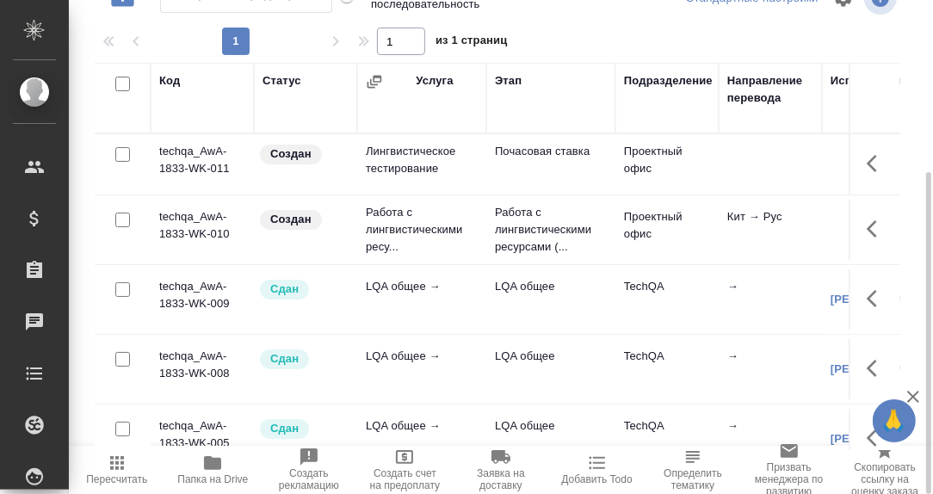
drag, startPoint x: 341, startPoint y: 445, endPoint x: 434, endPoint y: 460, distance: 94.2
click at [434, 460] on div "Пересчитать Папка на Drive Создать рекламацию Создать счет на предоплату Заявка…" at bounding box center [501, 470] width 864 height 48
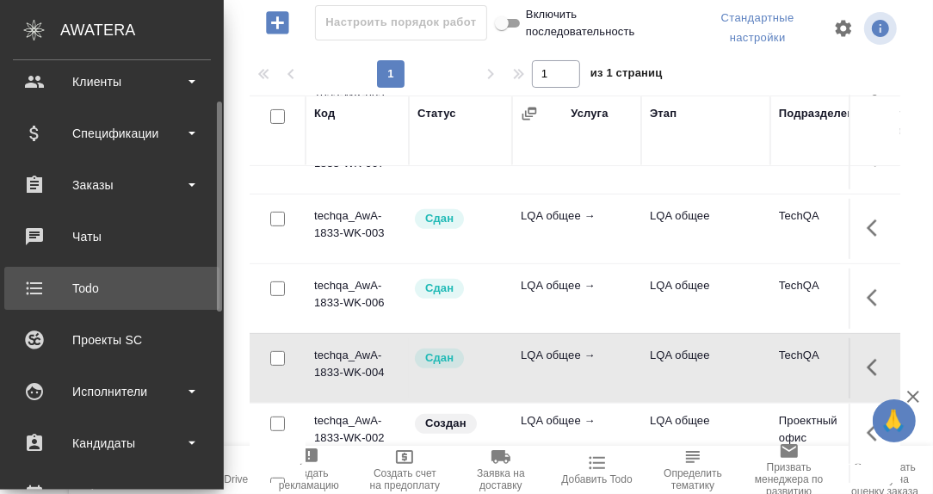
scroll to position [171, 0]
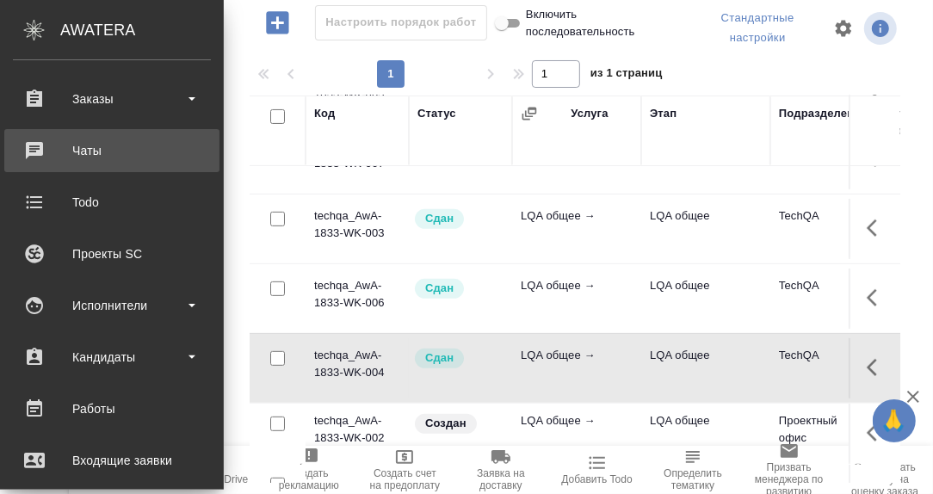
click at [93, 150] on div "Чаты" at bounding box center [112, 151] width 198 height 26
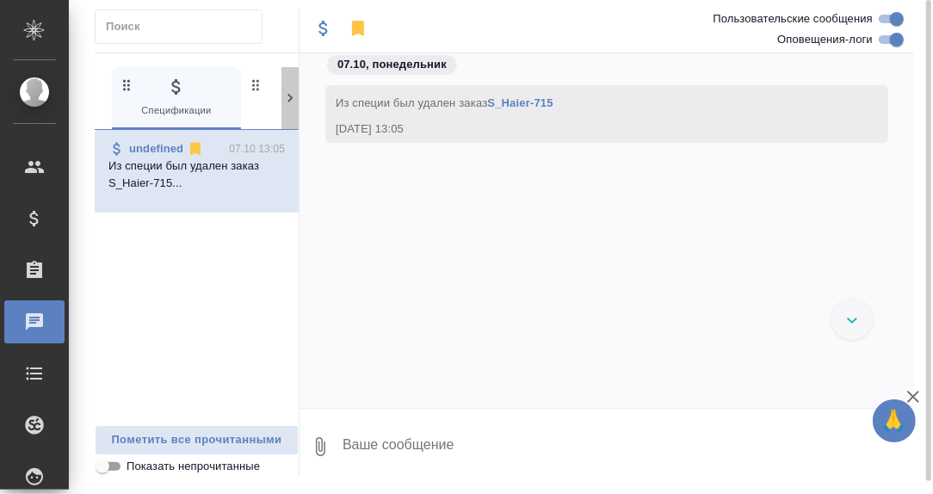
click at [285, 99] on icon at bounding box center [289, 97] width 17 height 17
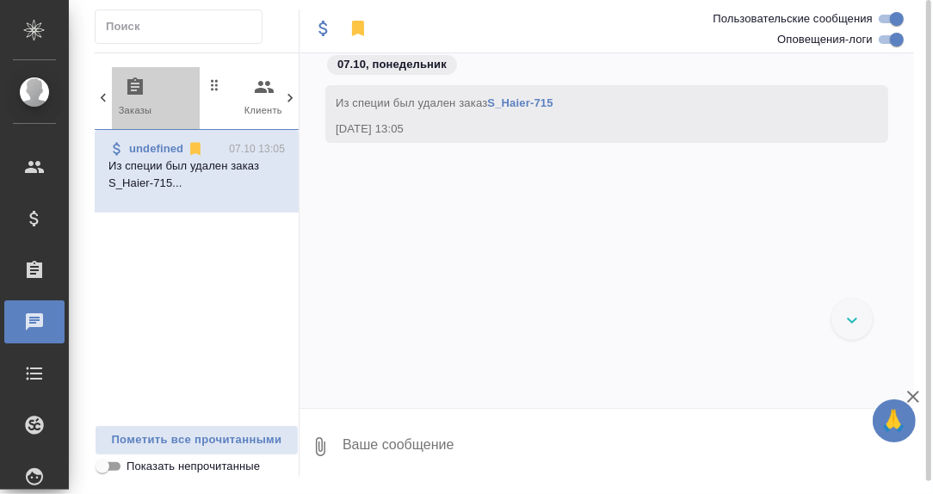
click at [134, 89] on icon "button" at bounding box center [134, 85] width 15 height 17
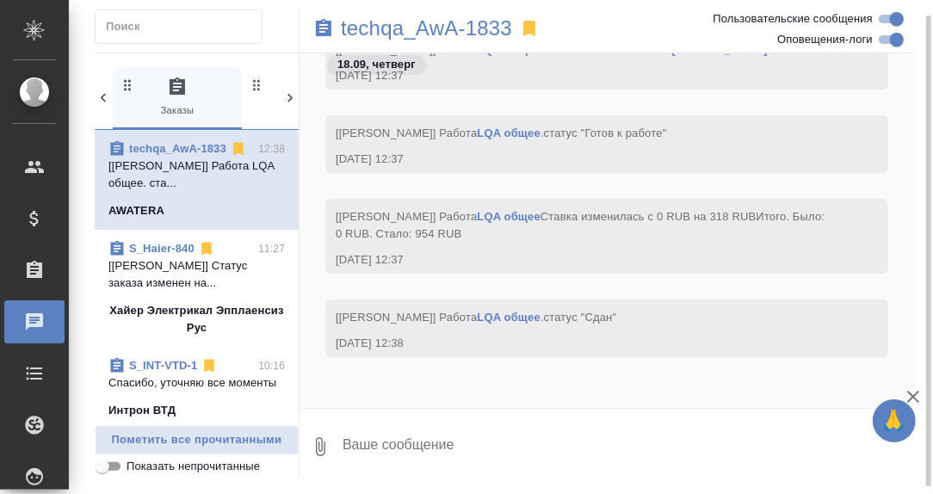
scroll to position [85, 0]
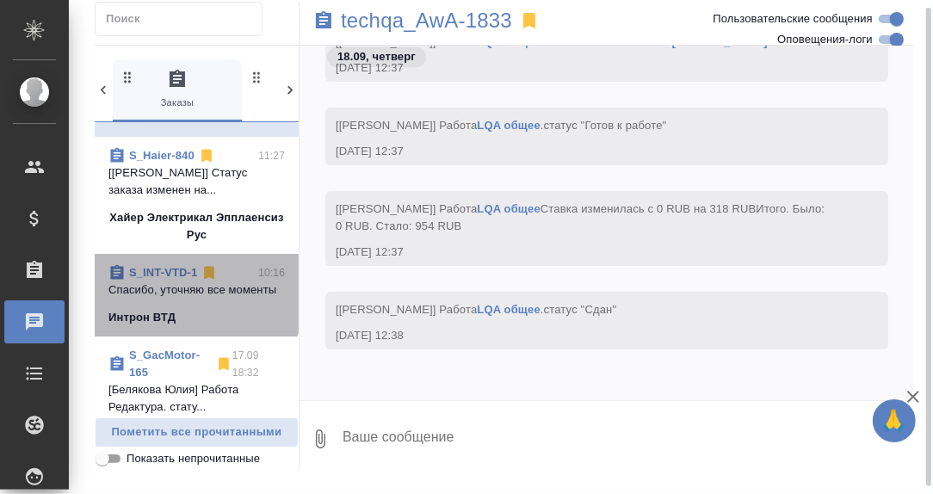
drag, startPoint x: 175, startPoint y: 301, endPoint x: 225, endPoint y: 302, distance: 50.8
click at [174, 299] on p "Спасибо, уточняю все моменты" at bounding box center [196, 289] width 176 height 17
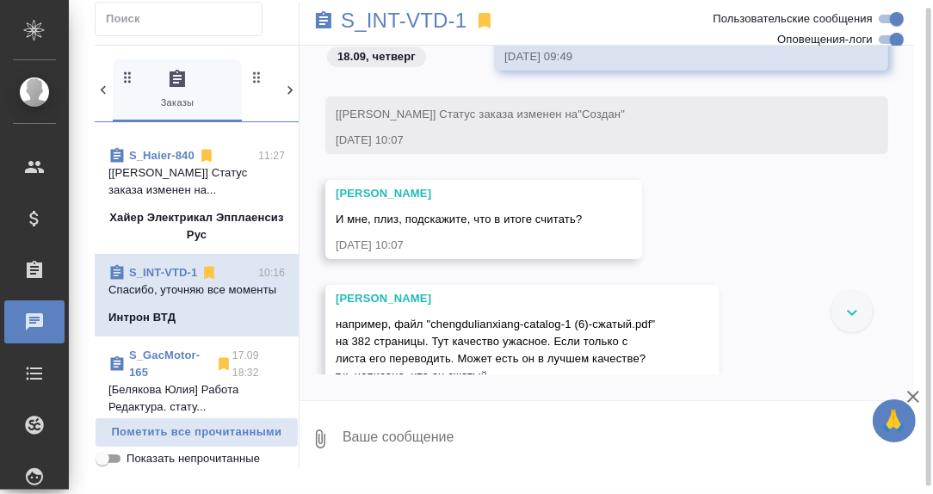
scroll to position [771, 0]
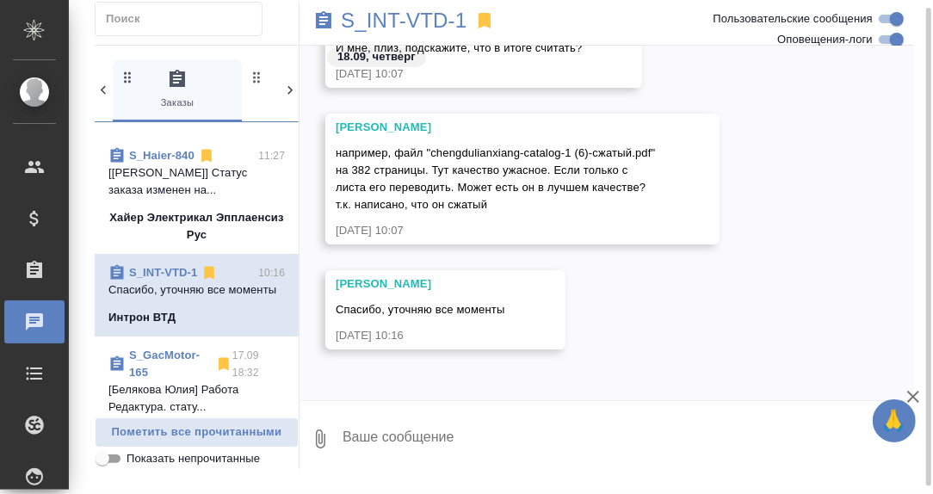
click at [422, 437] on textarea at bounding box center [627, 438] width 573 height 58
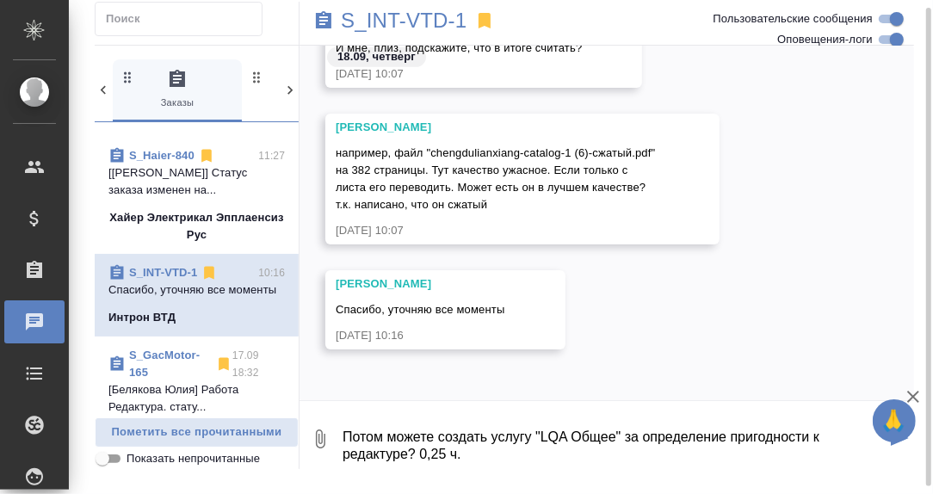
type textarea "Потом можете создать услугу "LQA Общее" за определение пригодности к редактуре?…"
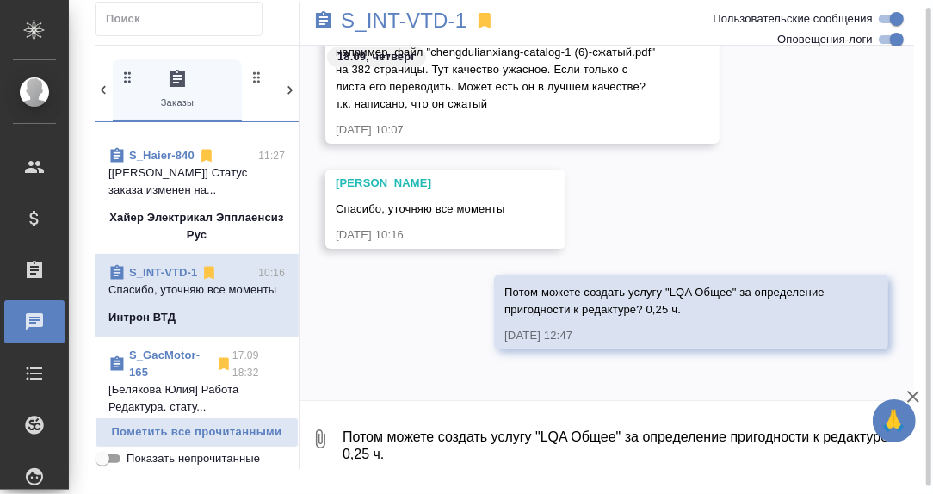
scroll to position [0, 0]
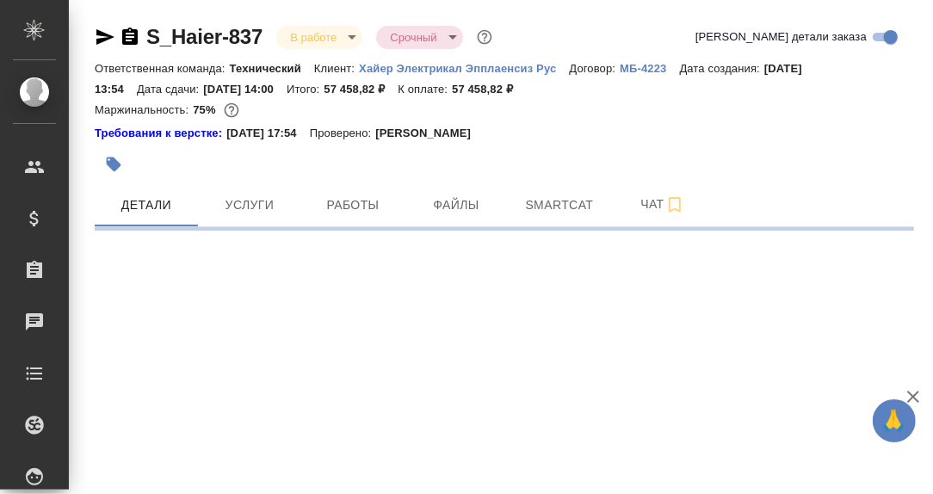
select select "RU"
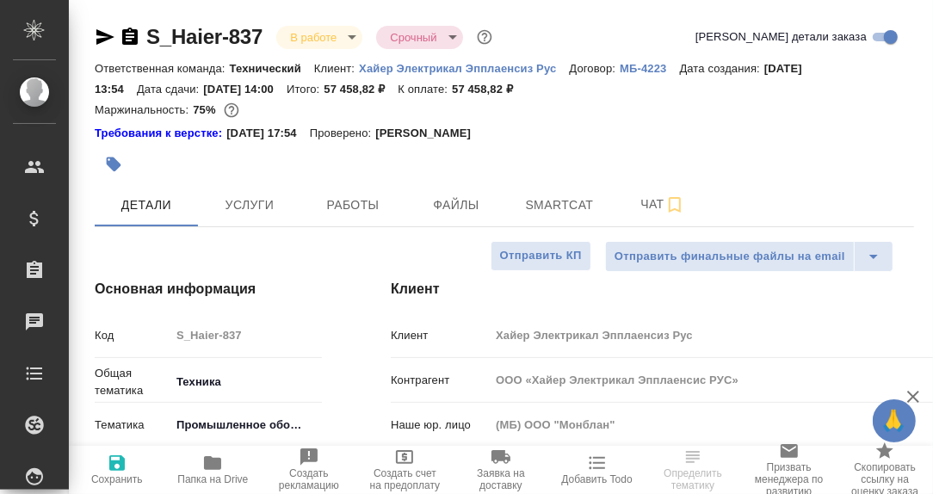
type textarea "x"
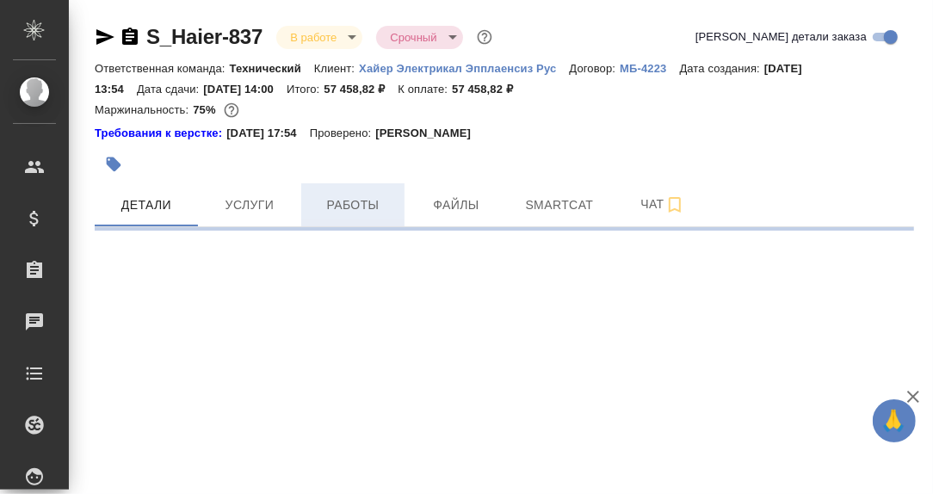
select select "RU"
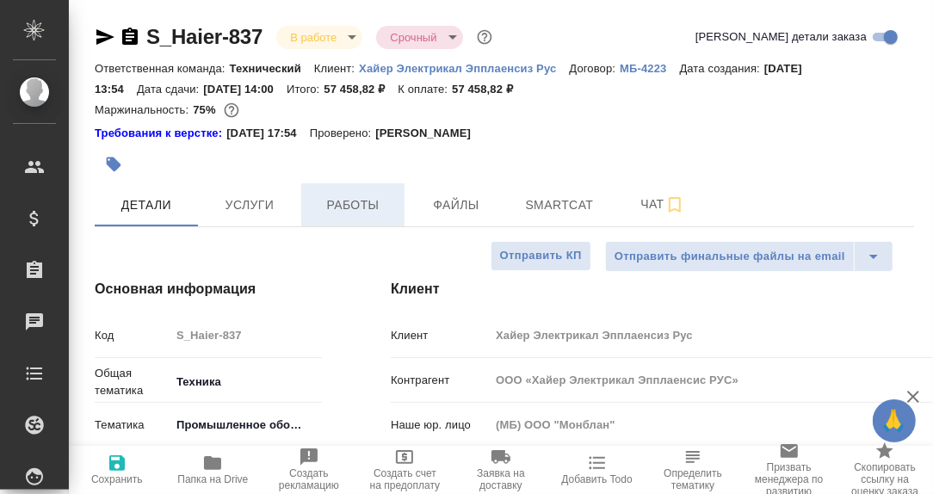
type textarea "x"
click at [339, 207] on span "Работы" at bounding box center [352, 205] width 83 height 22
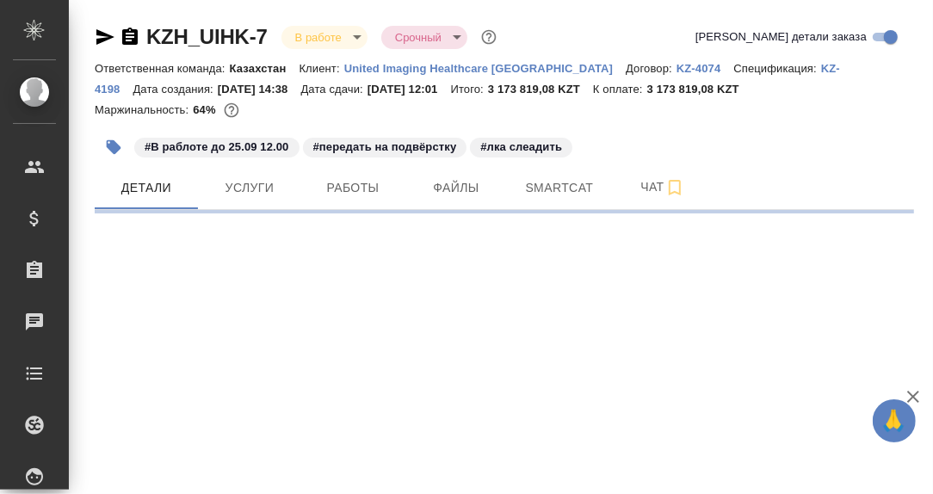
select select "RU"
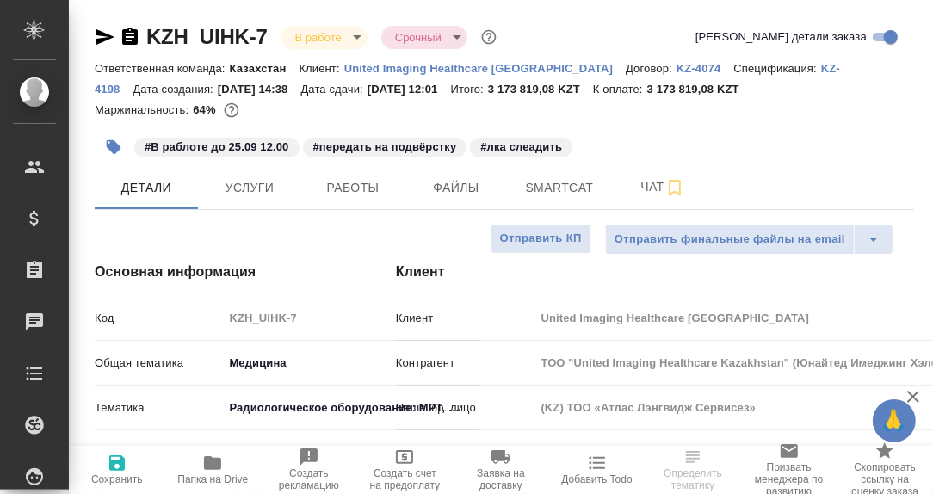
type textarea "x"
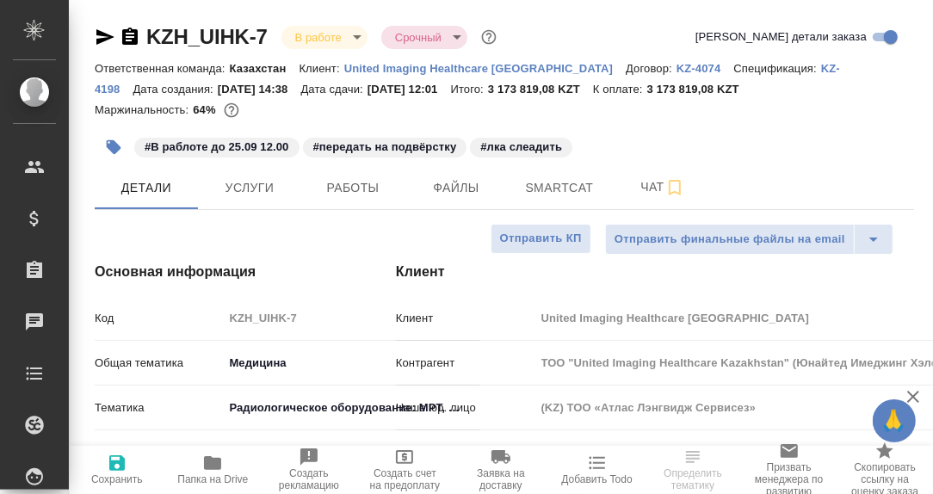
type textarea "x"
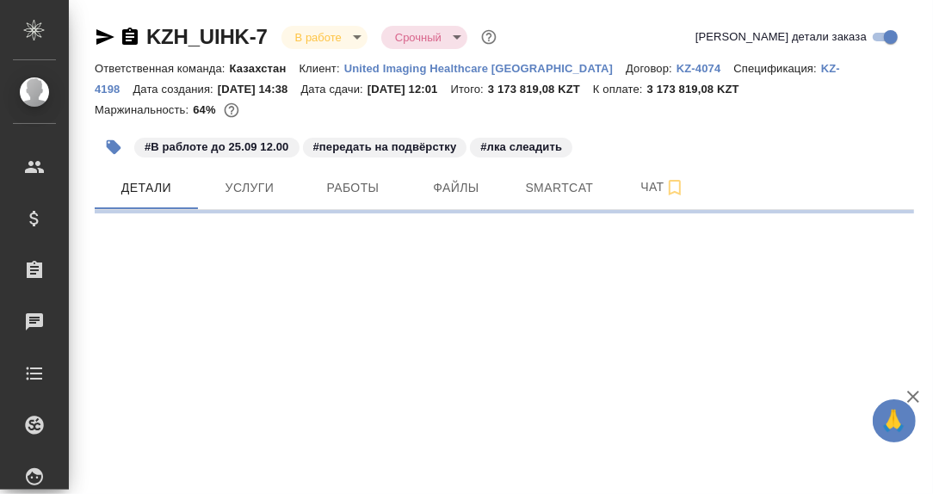
select select "RU"
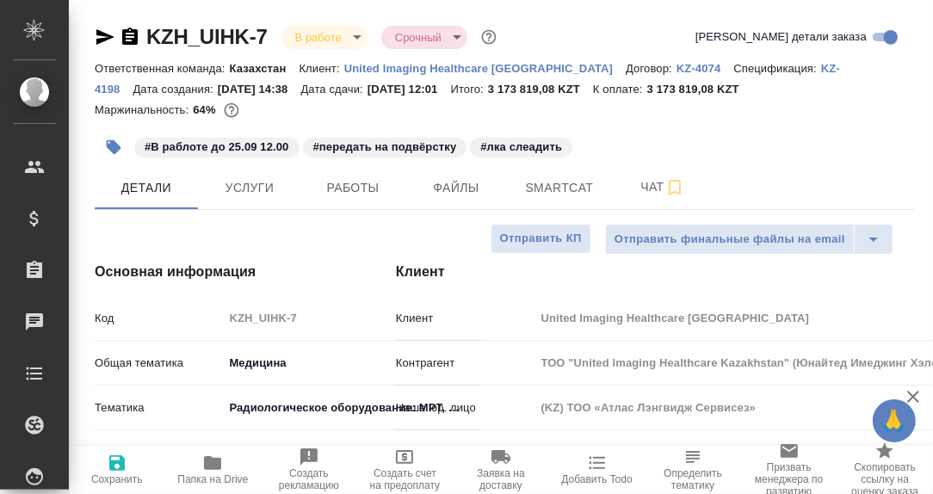
type textarea "x"
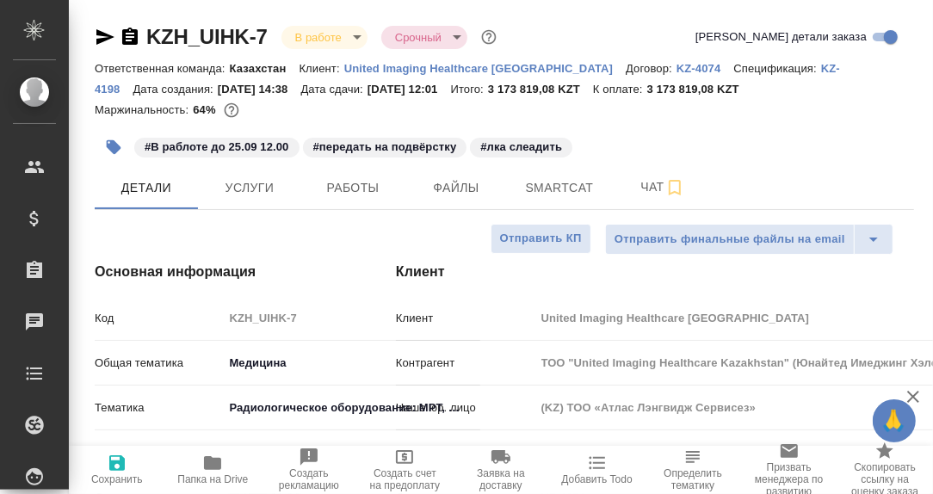
type textarea "x"
click at [569, 189] on span "Smartcat" at bounding box center [559, 188] width 83 height 22
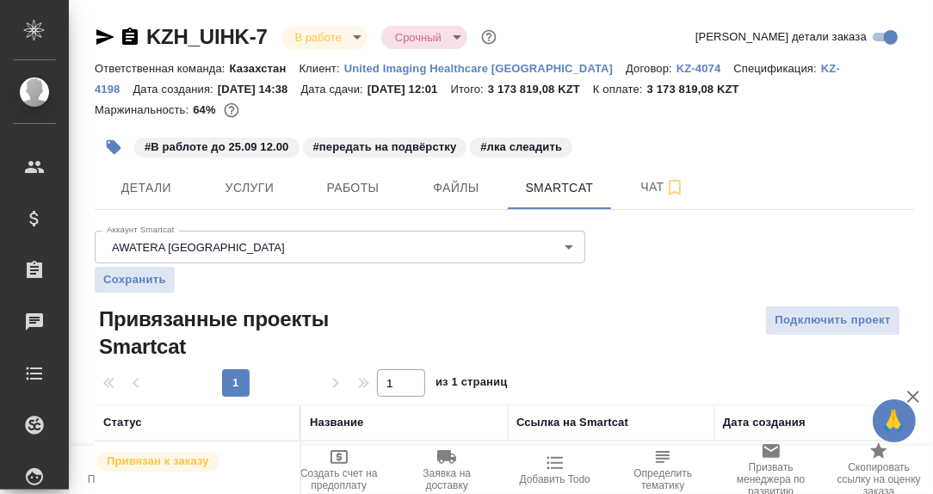
scroll to position [64, 0]
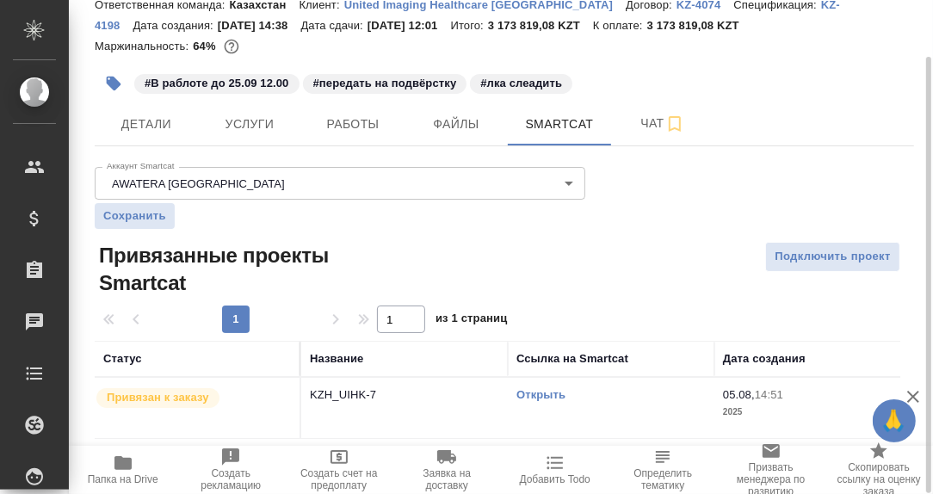
click at [544, 396] on link "Открыть" at bounding box center [540, 394] width 49 height 13
